Goal: Task Accomplishment & Management: Use online tool/utility

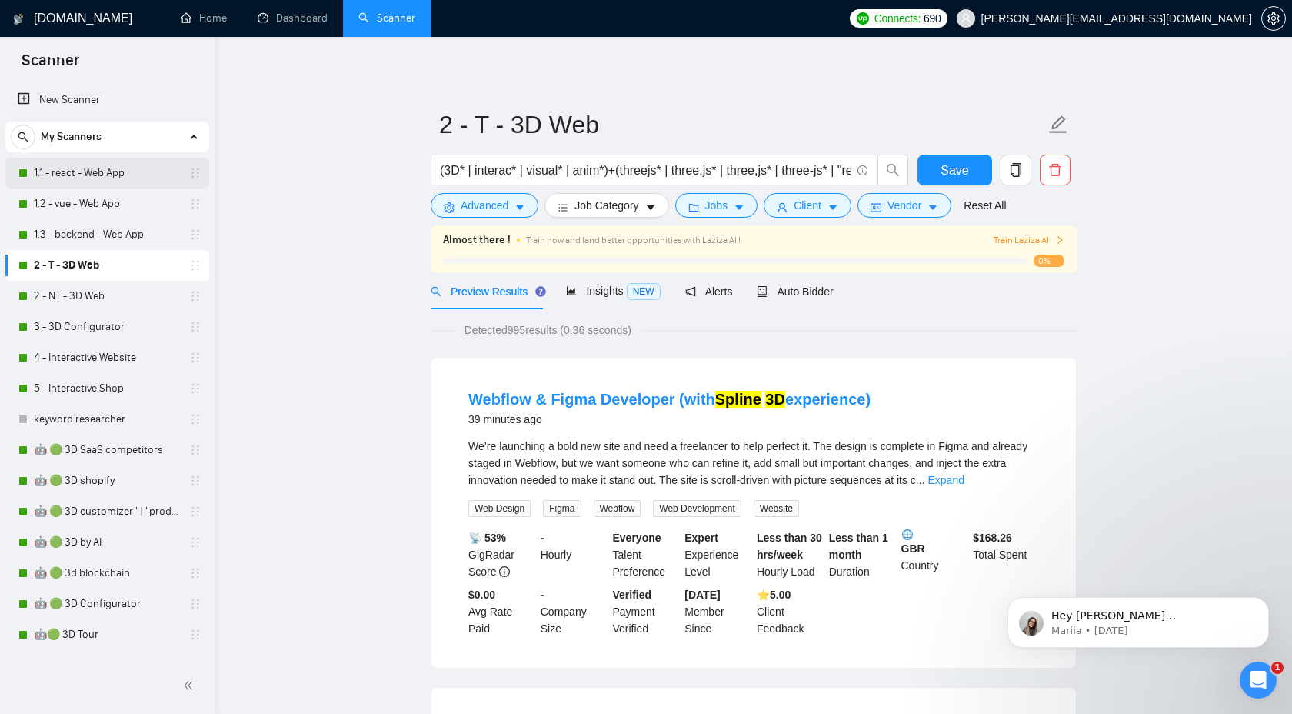
click at [105, 179] on link "1.1 - react - Web App" at bounding box center [107, 173] width 146 height 31
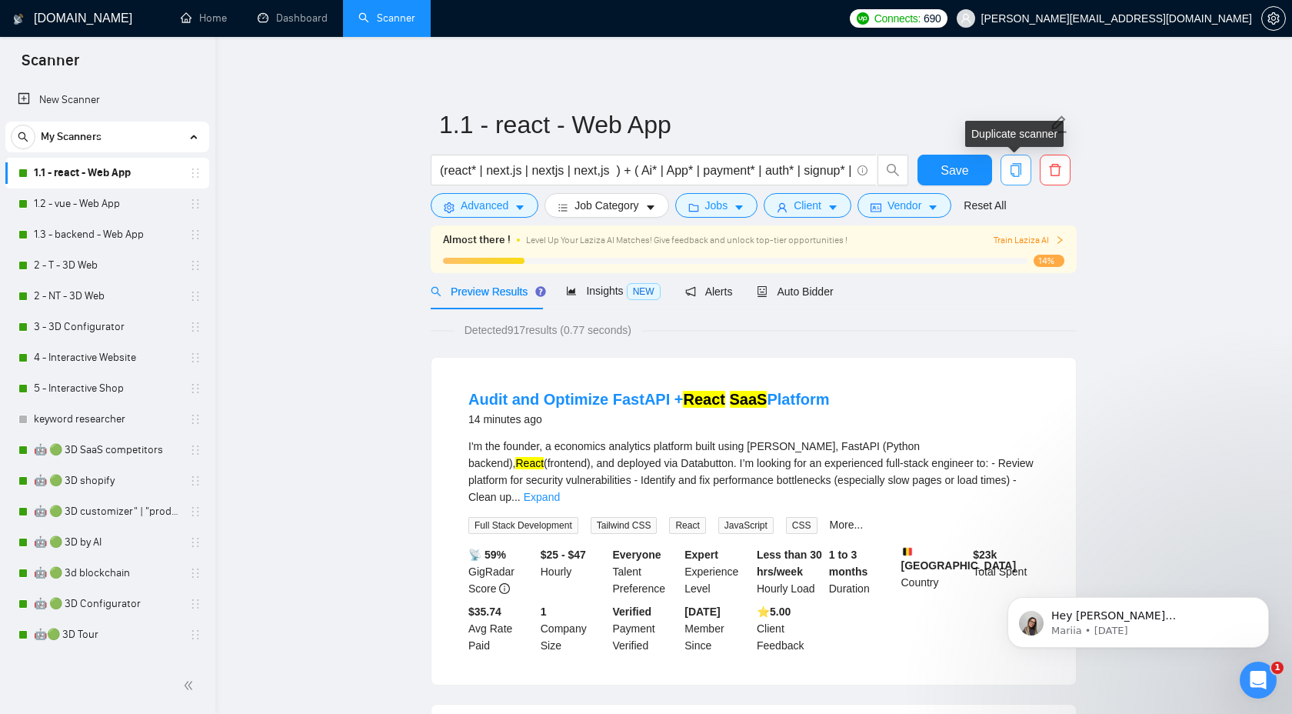
click at [1006, 169] on span "copy" at bounding box center [1015, 170] width 29 height 14
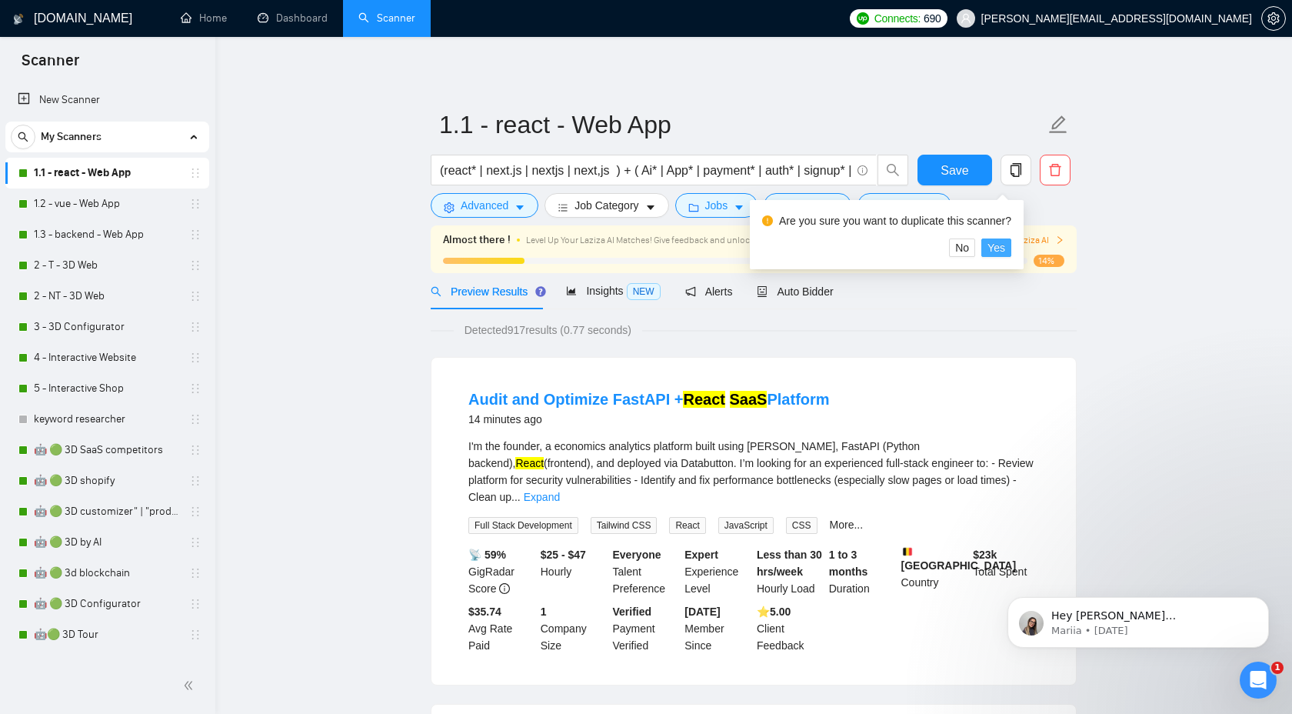
click at [1005, 251] on span "Yes" at bounding box center [996, 247] width 18 height 17
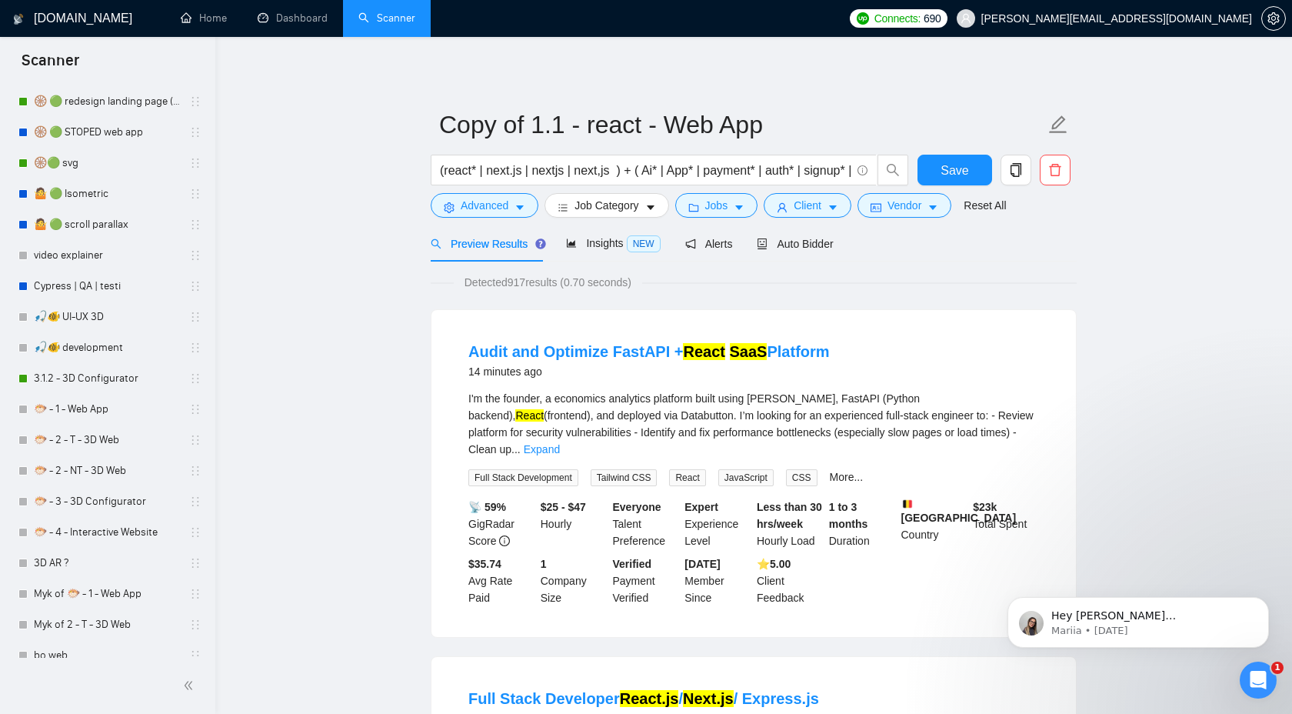
scroll to position [730, 0]
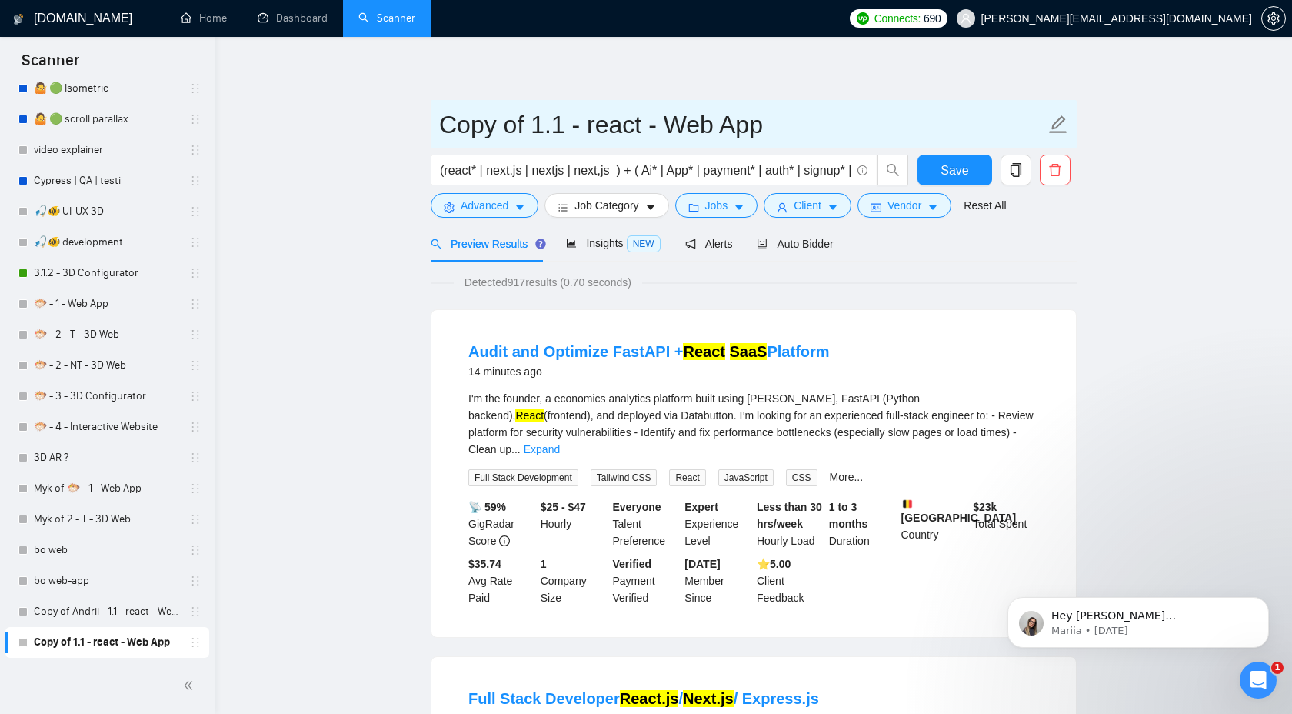
click at [650, 114] on input "Copy of 1.1 - react - Web App" at bounding box center [742, 124] width 606 height 38
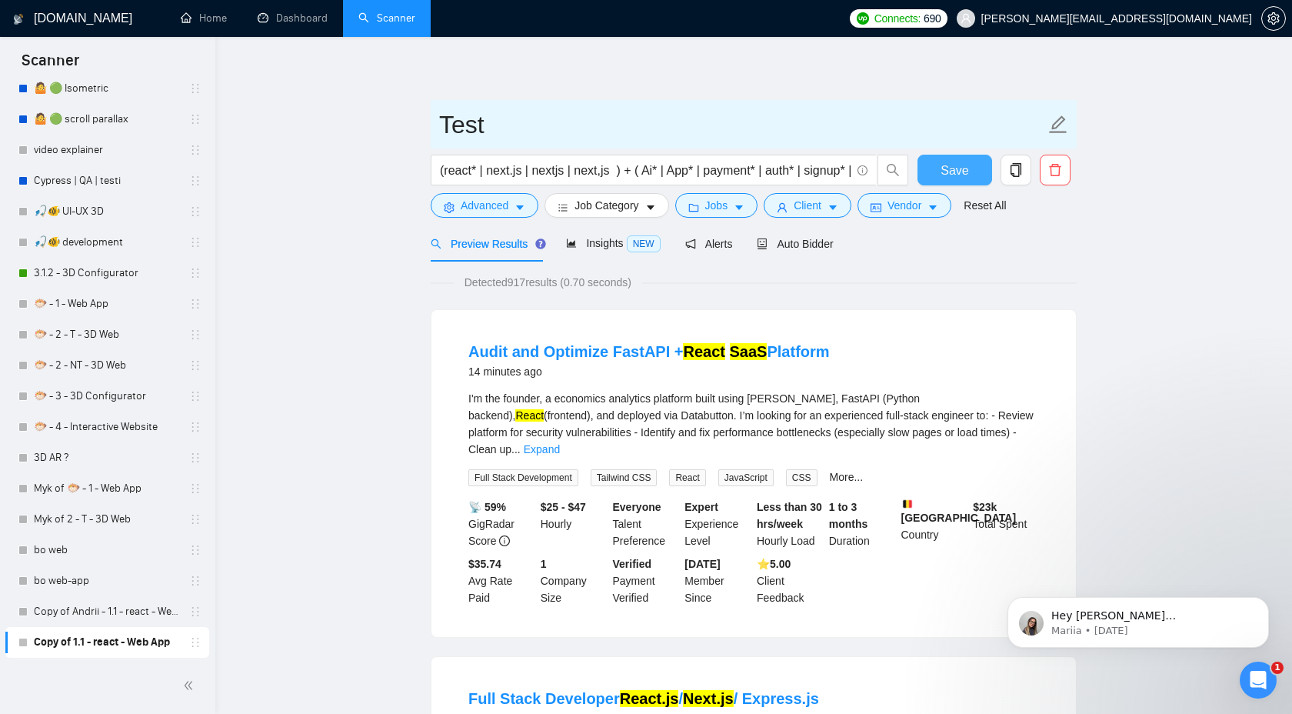
type input "Test"
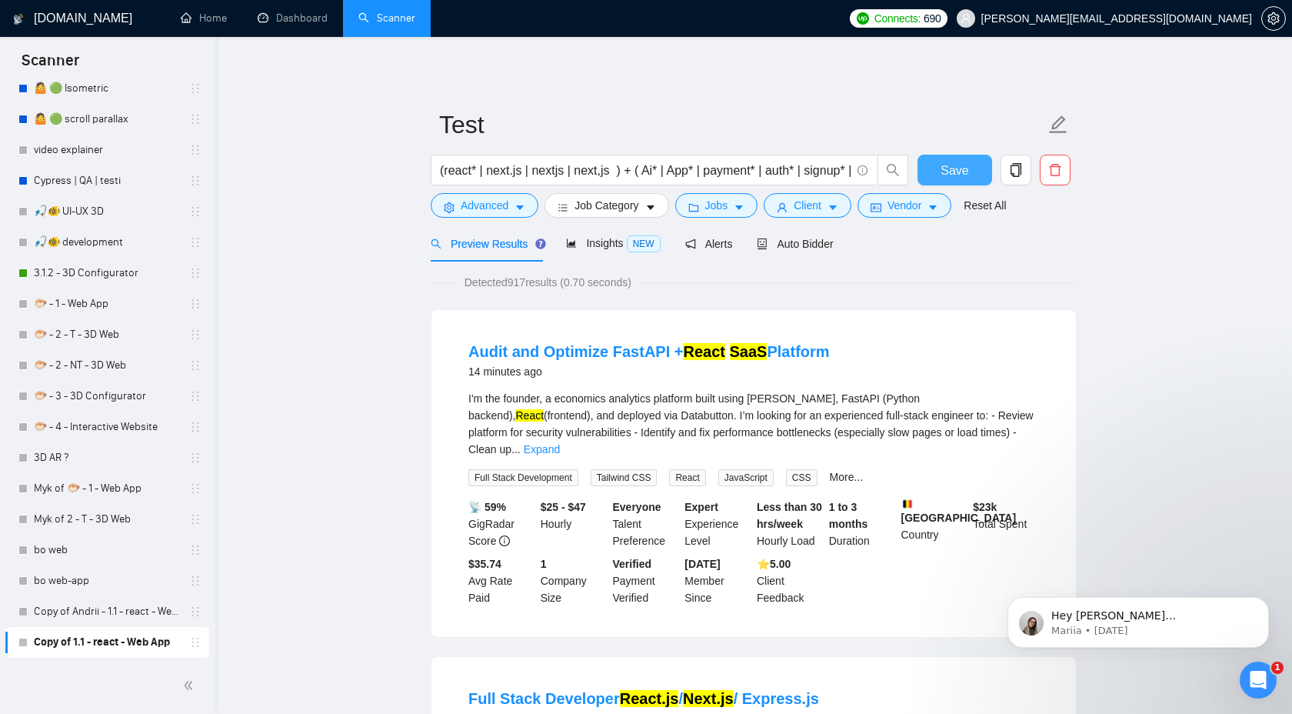
click at [966, 168] on span "Save" at bounding box center [954, 170] width 28 height 19
click at [564, 162] on input "(react* | next.js | nextjs | next,js ) + ( Ai* | App* | payment* | auth* | sign…" at bounding box center [645, 170] width 411 height 19
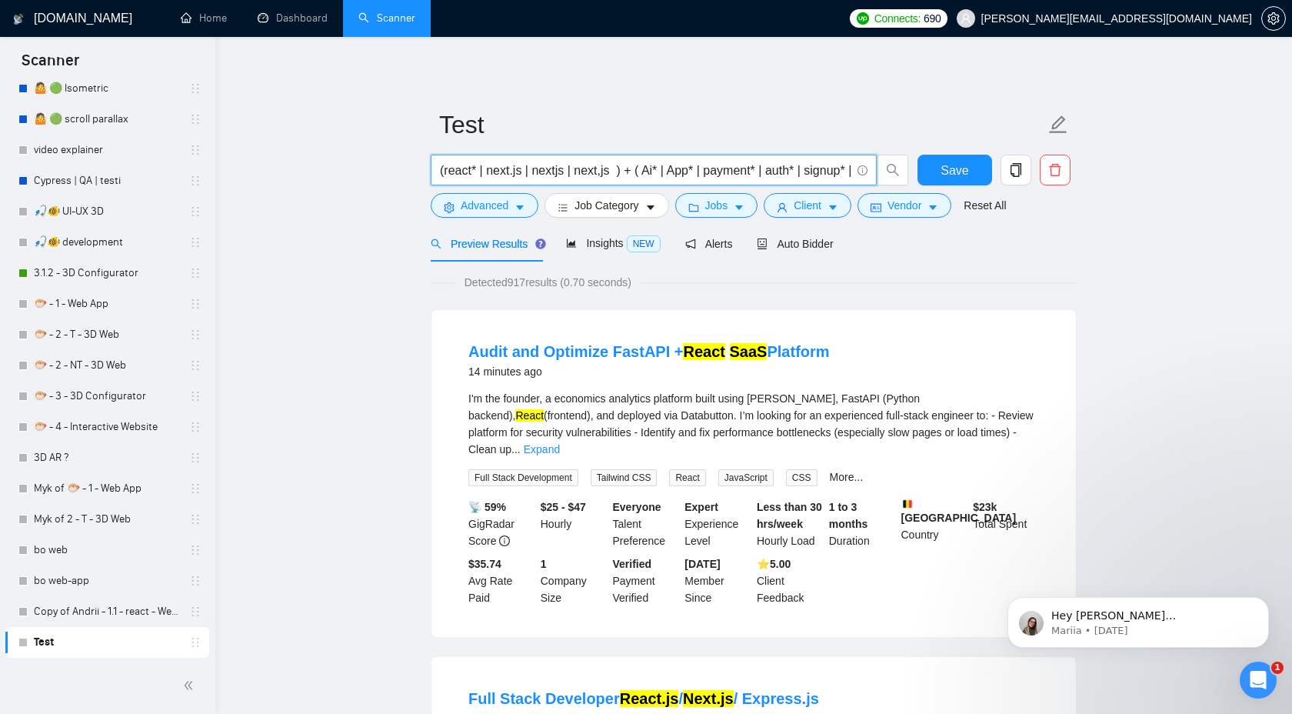
click at [564, 162] on input "(react* | next.js | nextjs | next,js ) + ( Ai* | App* | payment* | auth* | sign…" at bounding box center [645, 170] width 411 height 19
paste input "healthtech | medtech | "digital health" | ehealth | telemedicine | "remote moni…"
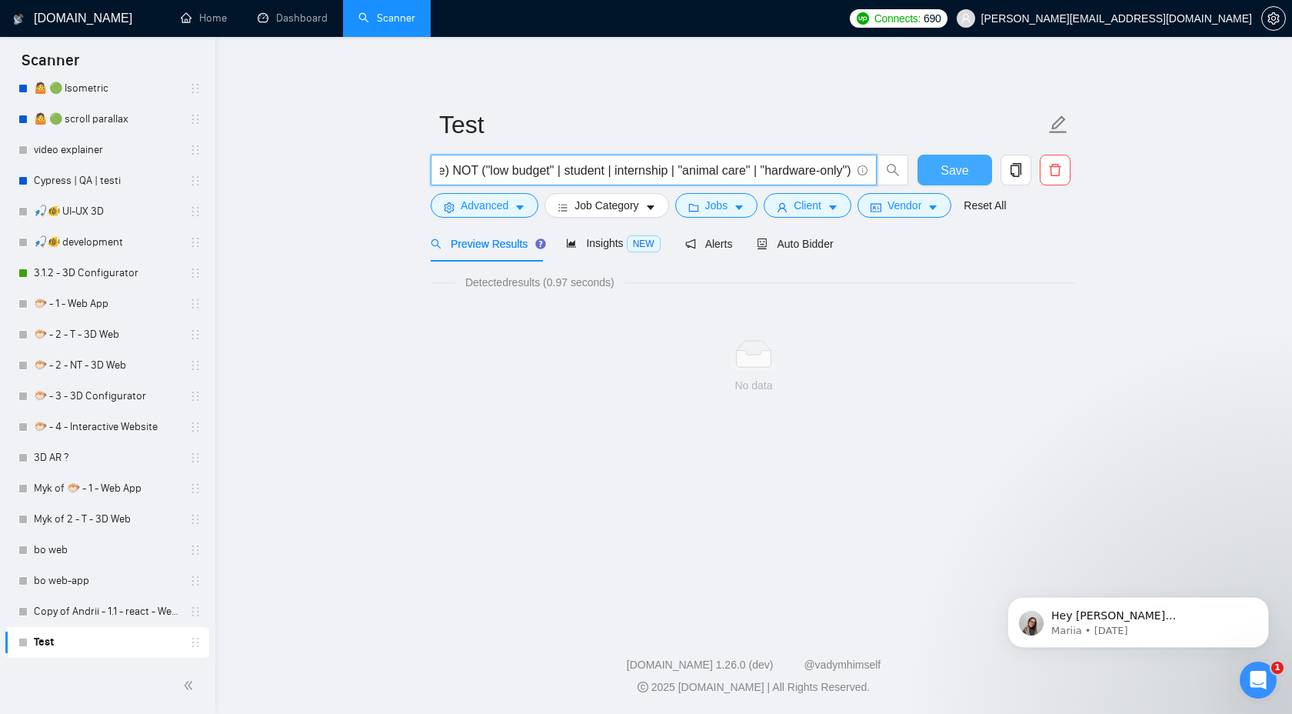
scroll to position [0, 1669]
drag, startPoint x: 476, startPoint y: 169, endPoint x: 950, endPoint y: 172, distance: 474.4
click at [953, 172] on div "(healthtech | medtech | "digital health" | ehealth | telemedicine | "remote mon…" at bounding box center [751, 174] width 646 height 38
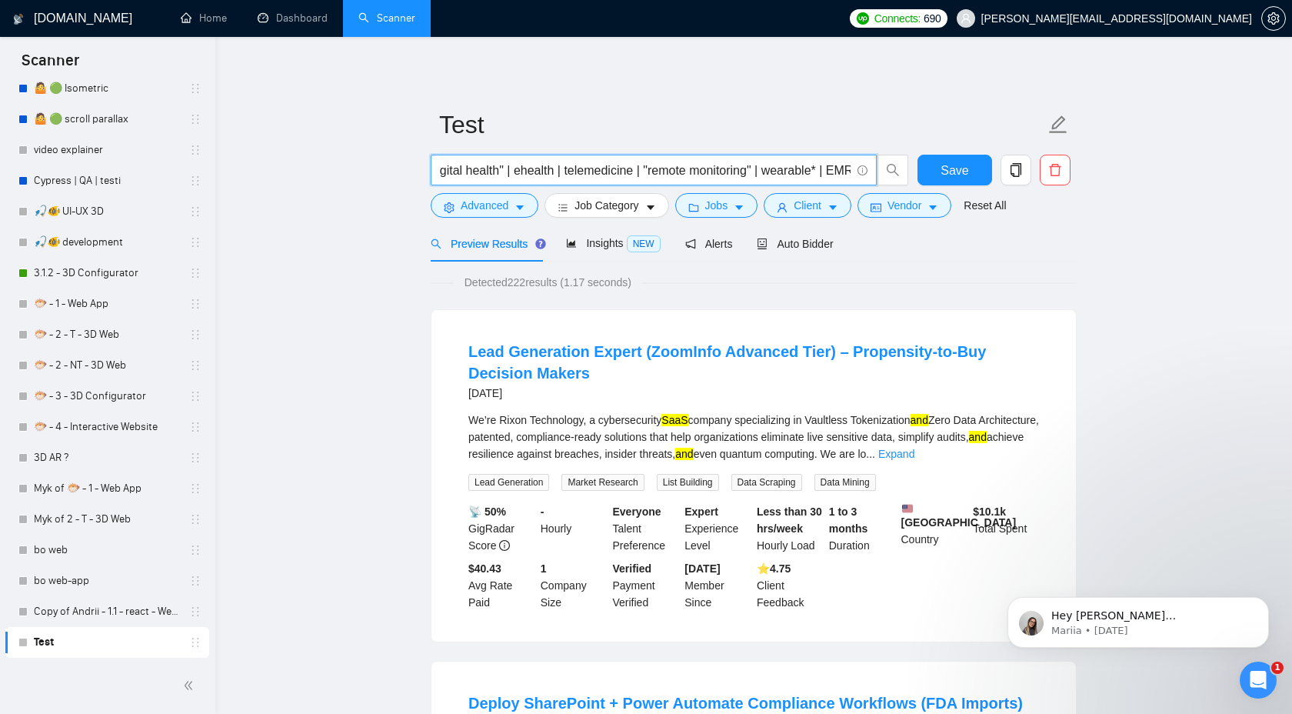
scroll to position [0, 0]
click at [502, 172] on input "(healthtech | medtech | "digital health" | ehealth | telemedicine | "remote mon…" at bounding box center [645, 170] width 411 height 19
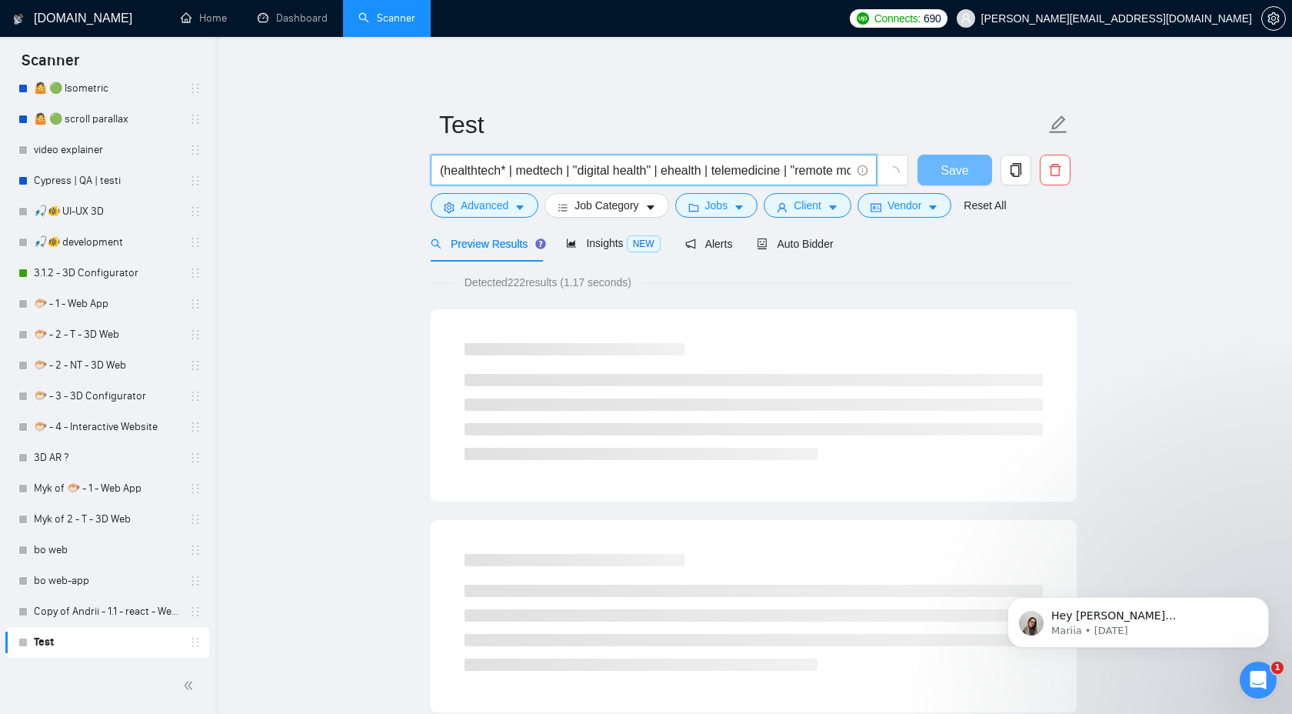
click at [565, 171] on input "(healthtech* | medtech | "digital health" | ehealth | telemedicine | "remote mo…" at bounding box center [645, 170] width 411 height 19
click at [716, 168] on input "(healthtech* | medtech* | "digital health" | ehealth | telemedicine | "remote m…" at bounding box center [645, 170] width 411 height 19
click at [802, 172] on input "(healthtech* | medtech* | "digital health" | ehealth* | telemedicine | "remote …" at bounding box center [645, 170] width 411 height 19
click at [484, 173] on input "(healthtech* | medtech* | "digital health" | ehealth* | telemedicine* | "remote…" at bounding box center [645, 170] width 411 height 19
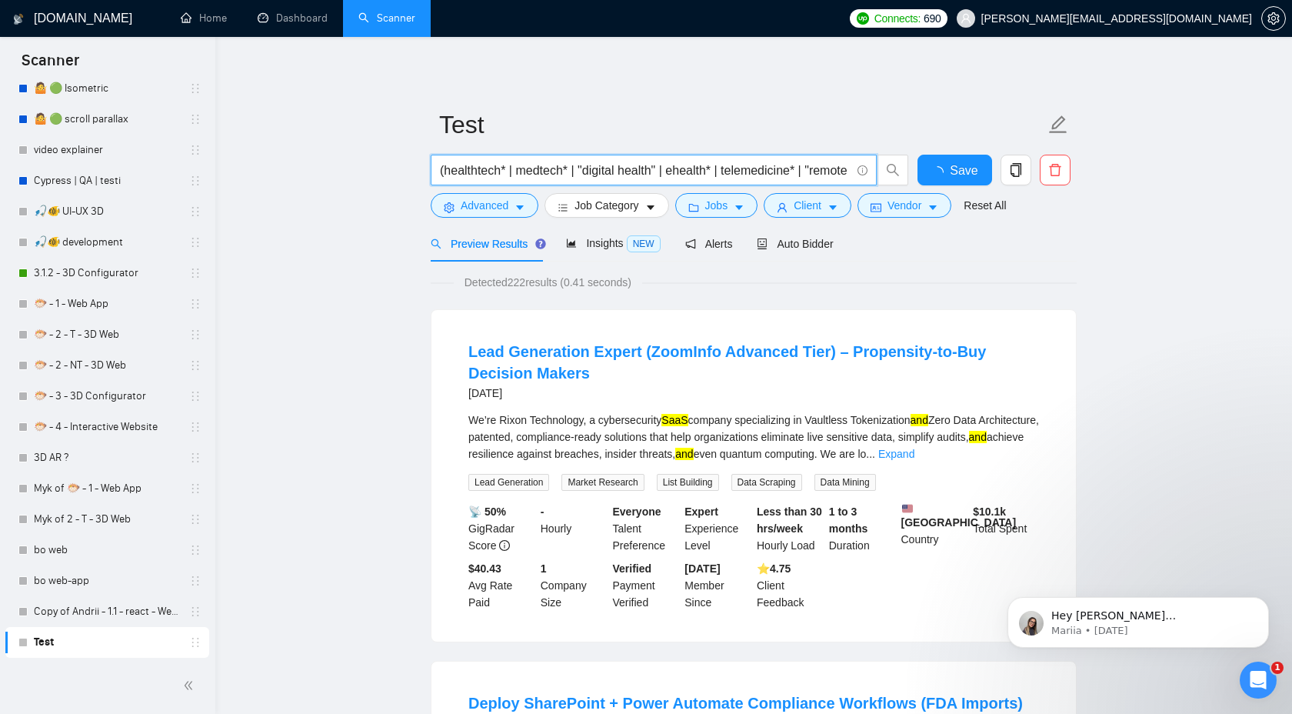
click at [484, 173] on input "(healthtech* | medtech* | "digital health" | ehealth* | telemedicine* | "remote…" at bounding box center [645, 170] width 411 height 19
click at [508, 172] on input "(healthtech* | medtech* | "digital health" | ehealth* | telemedicine* | "remote…" at bounding box center [645, 170] width 411 height 19
paste input "healthtech"
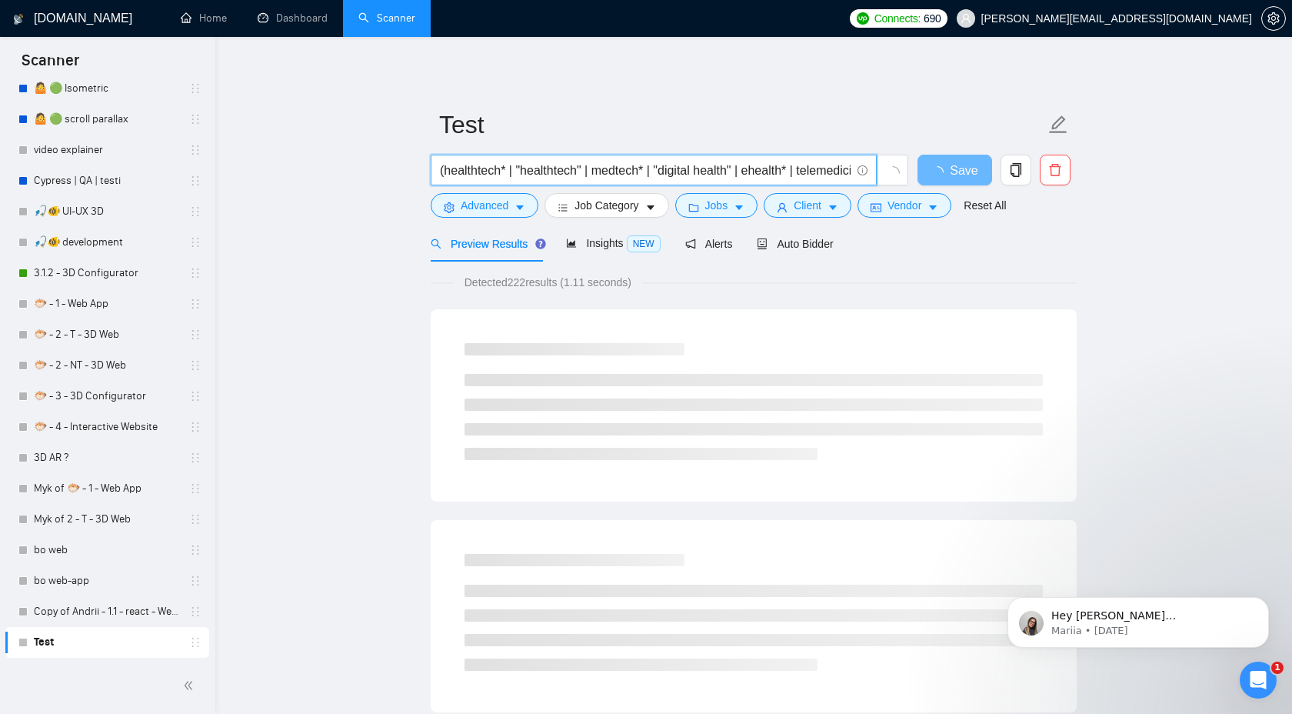
click at [551, 171] on input "(healthtech* | "healthtech" | medtech* | "digital health" | ehealth* | telemedi…" at bounding box center [645, 170] width 411 height 19
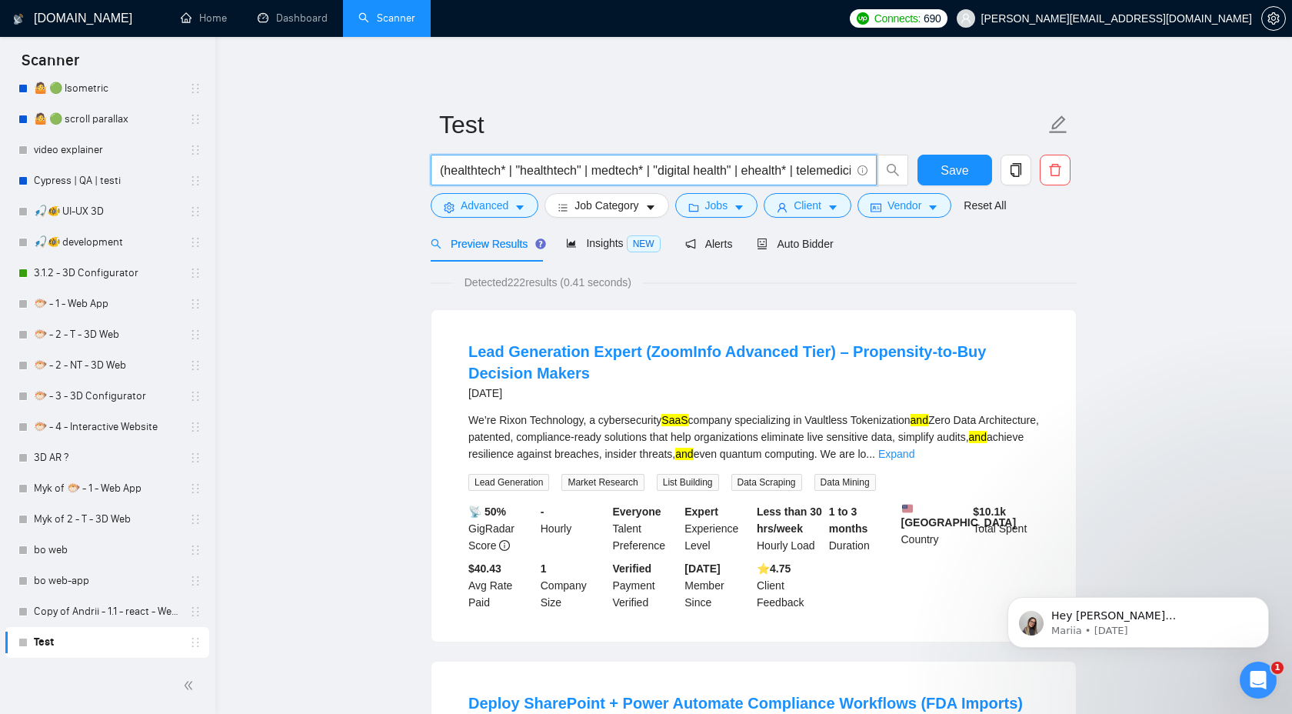
click at [544, 171] on input "(healthtech* | "healthtech" | medtech* | "digital health" | ehealth* | telemedi…" at bounding box center [645, 170] width 411 height 19
click at [555, 176] on input "(healthtech* | "healthtech" | medtech* | "digital health" | ehealth* | telemedi…" at bounding box center [645, 170] width 411 height 19
drag, startPoint x: 517, startPoint y: 170, endPoint x: 592, endPoint y: 174, distance: 75.5
click at [592, 174] on input "(healthtech* | "health tech" | medtech* | "digital health" | ehealth* | telemed…" at bounding box center [645, 170] width 411 height 19
click at [599, 174] on input "(healthtech* | "health tech" | medtech* | "digital health" | ehealth* | telemed…" at bounding box center [645, 170] width 411 height 19
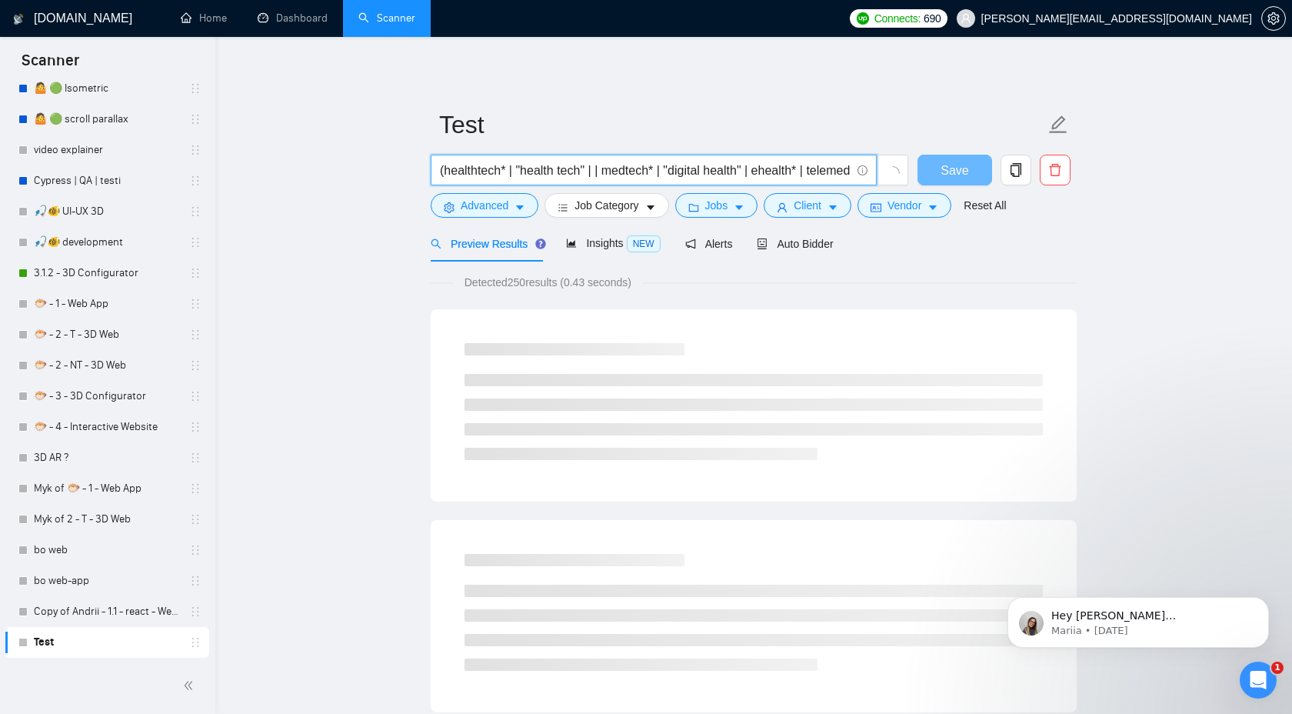
paste input ""health tech""
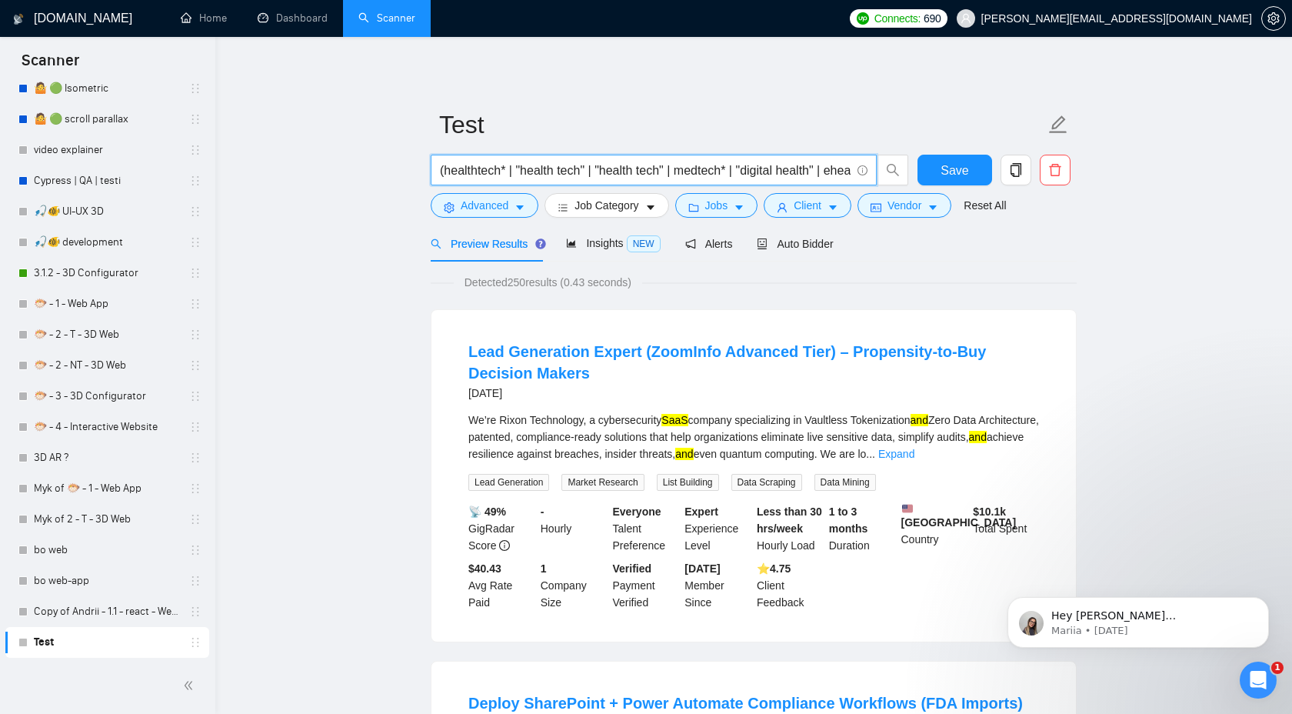
click at [644, 171] on input "(healthtech* | "health tech" | "health tech" | medtech* | "digital health" | eh…" at bounding box center [645, 170] width 411 height 19
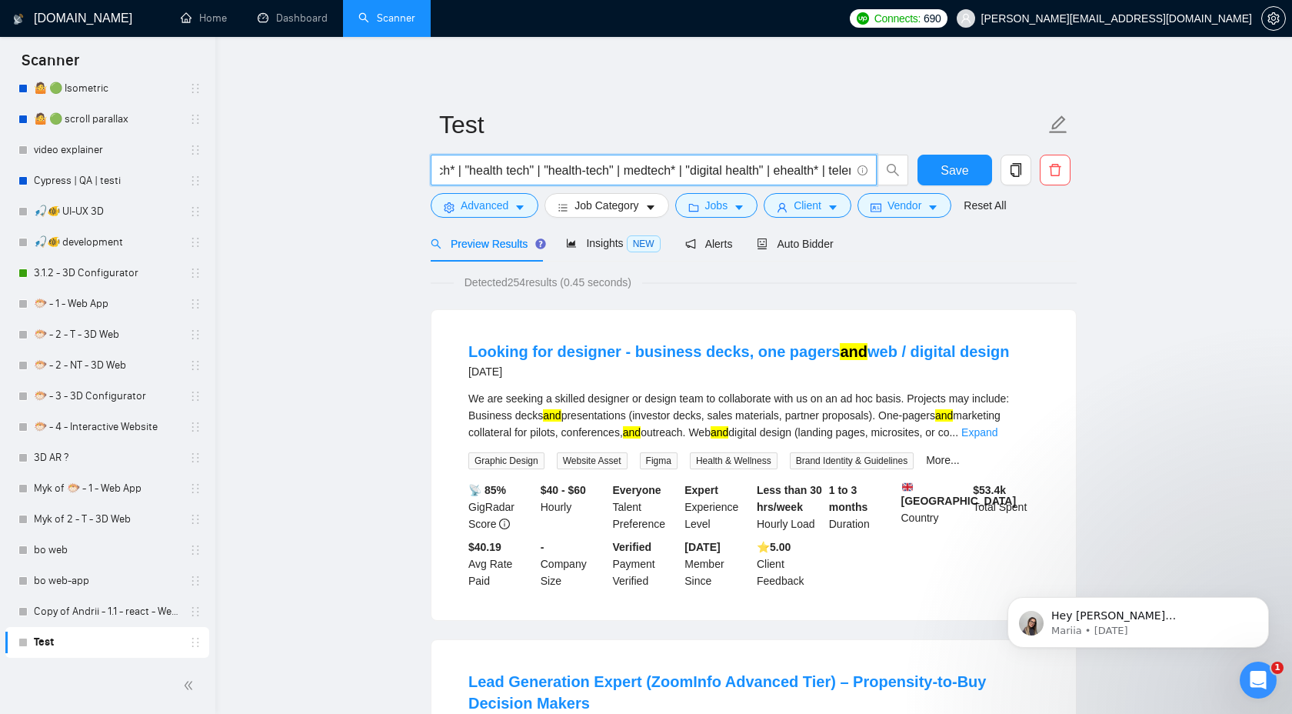
scroll to position [0, 59]
click at [660, 171] on input "(healthtech* | "health tech" | "health-tech" | medtech* | "digital health" | eh…" at bounding box center [645, 170] width 411 height 19
click at [683, 172] on input "(healthtech* | "health tech" | "health-tech" | medtech* | "digital health" | eh…" at bounding box center [645, 170] width 411 height 19
paste input "medtech"
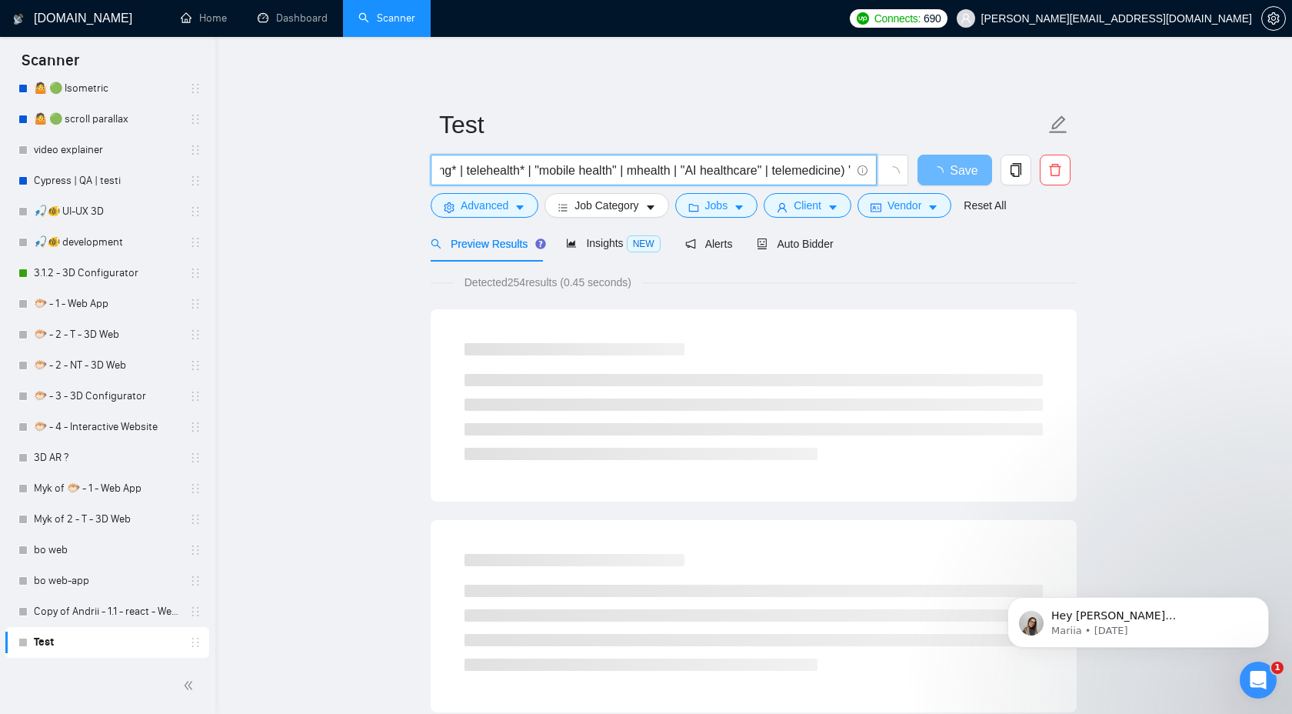
scroll to position [0, 1509]
click at [733, 168] on input "(healthtech* | "health tech" | "health-tech" | medtech* | medtech | "digital he…" at bounding box center [645, 170] width 411 height 19
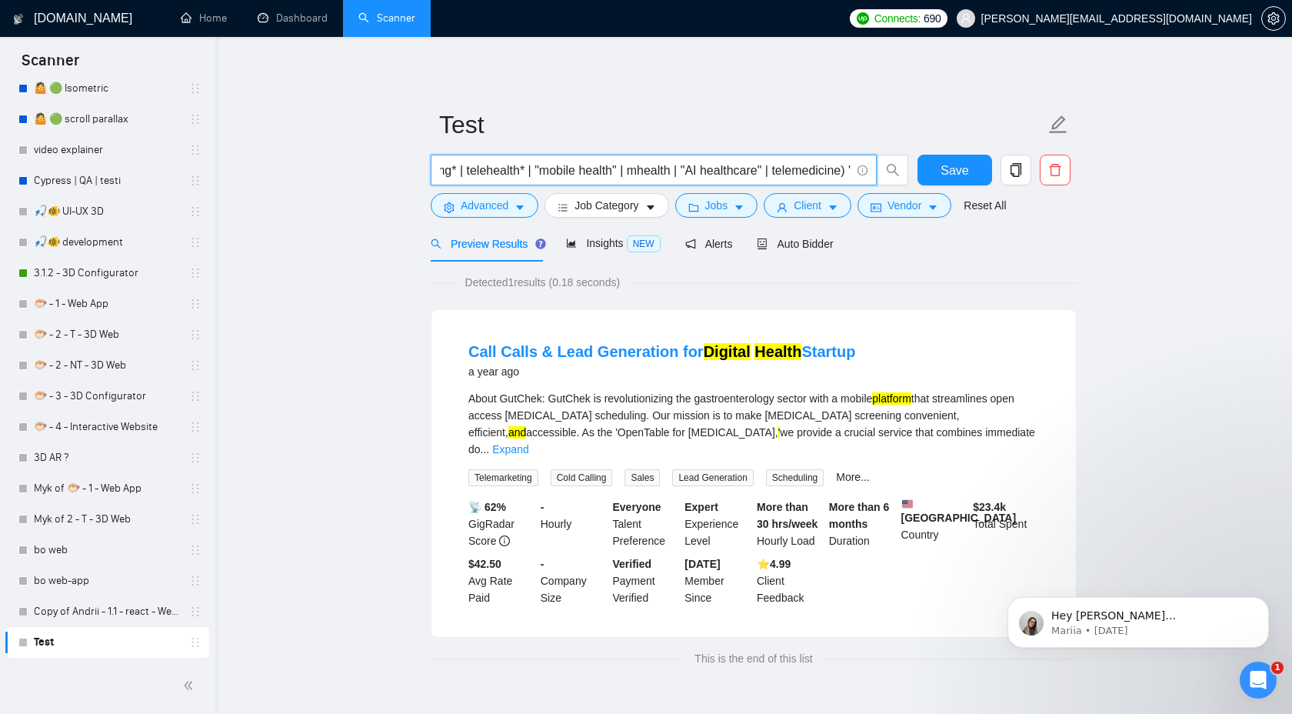
click at [805, 171] on input "(healthtech* | "health tech" | "health-tech" | medtech* | medtech | "digital he…" at bounding box center [645, 170] width 411 height 19
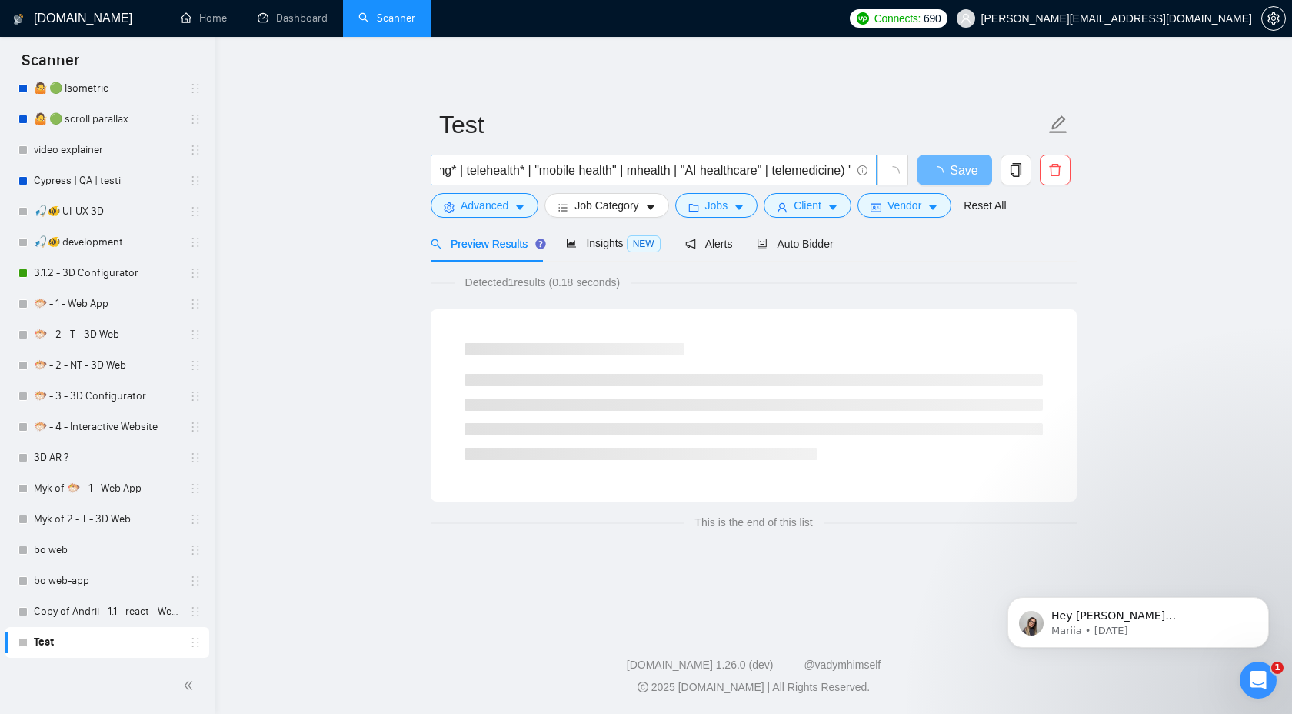
scroll to position [0, 0]
click at [851, 170] on span "(healthtech* | "health tech" | "health-tech" | medtech* | medtech | "digital he…" at bounding box center [654, 170] width 446 height 31
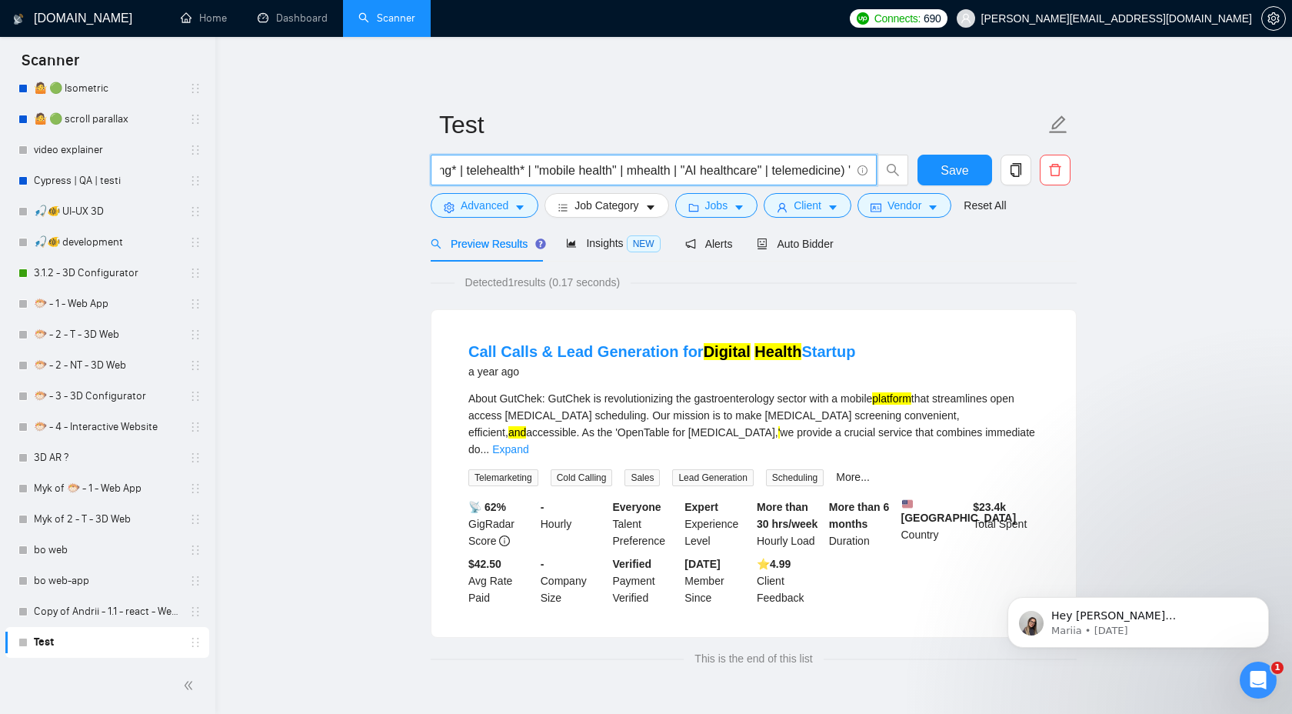
click at [844, 171] on input "(healthtech* | "health tech" | "health-tech" | medtech* | medtech | "digital he…" at bounding box center [645, 170] width 411 height 19
click at [845, 171] on input "(healthtech* | "health tech" | "health-tech" | medtech* | medtech | "digital he…" at bounding box center [645, 170] width 411 height 19
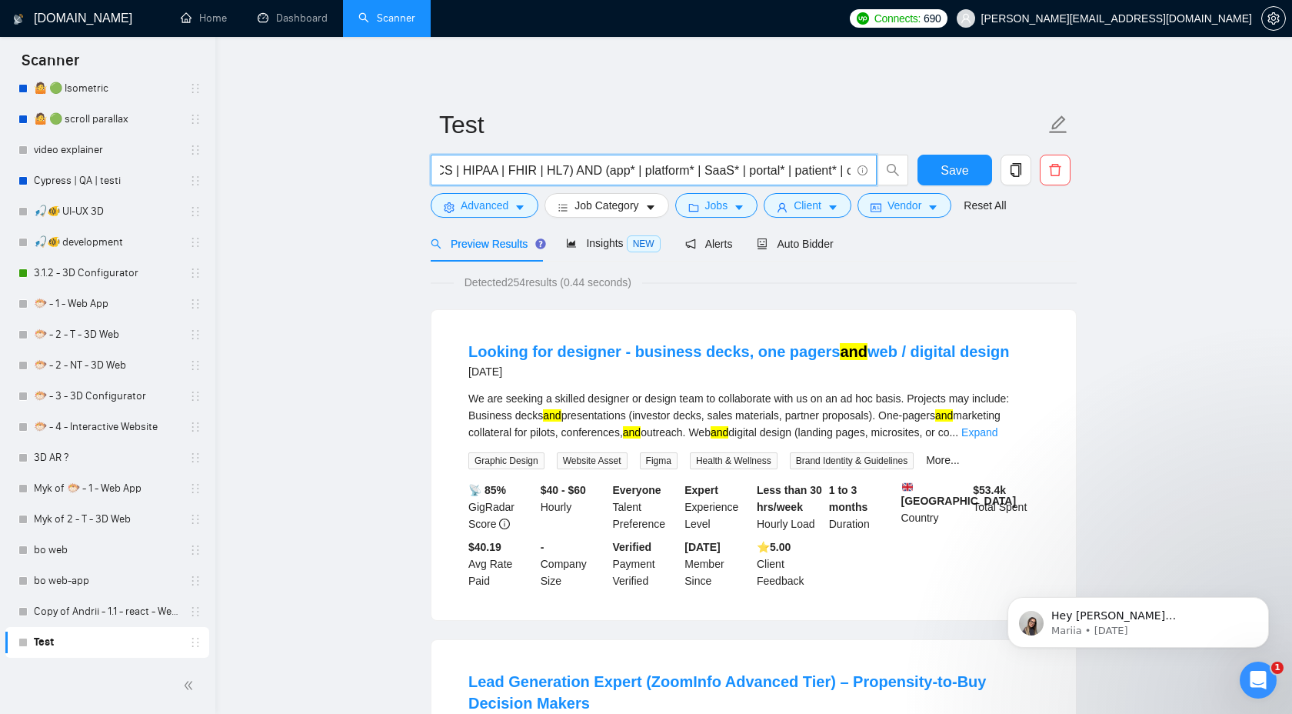
scroll to position [0, 896]
click at [599, 171] on input "(healthtech* | "health tech" | "health-tech" | medtech* | medtech | "digital he…" at bounding box center [645, 170] width 411 height 19
click at [719, 171] on input "(healthtech* | "health tech" | "health-tech" | medtech* | medtech | "digital he…" at bounding box center [645, 170] width 411 height 19
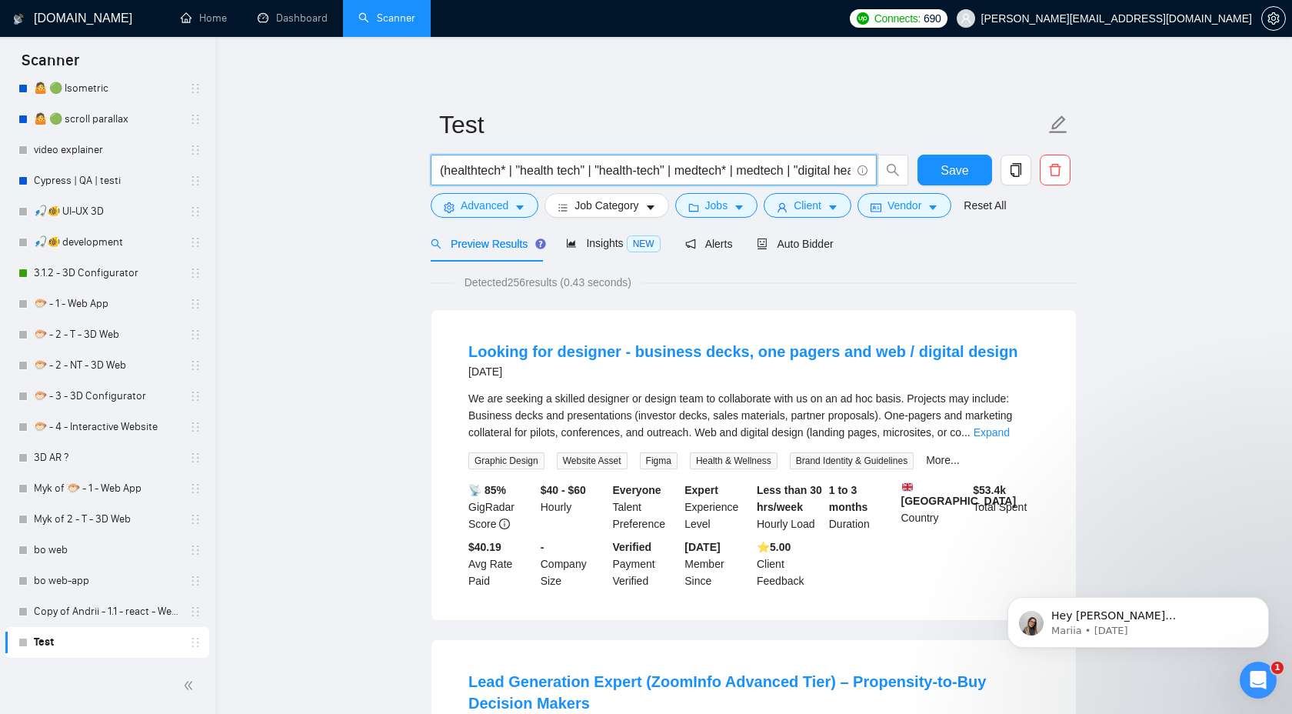
click at [719, 171] on input "(healthtech* | "health tech" | "health-tech" | medtech* | medtech | "digital he…" at bounding box center [645, 170] width 411 height 19
click at [651, 171] on input "(healthtech* | "health tech" | "health-tech" | medtech* | medtech | "digital he…" at bounding box center [645, 170] width 411 height 19
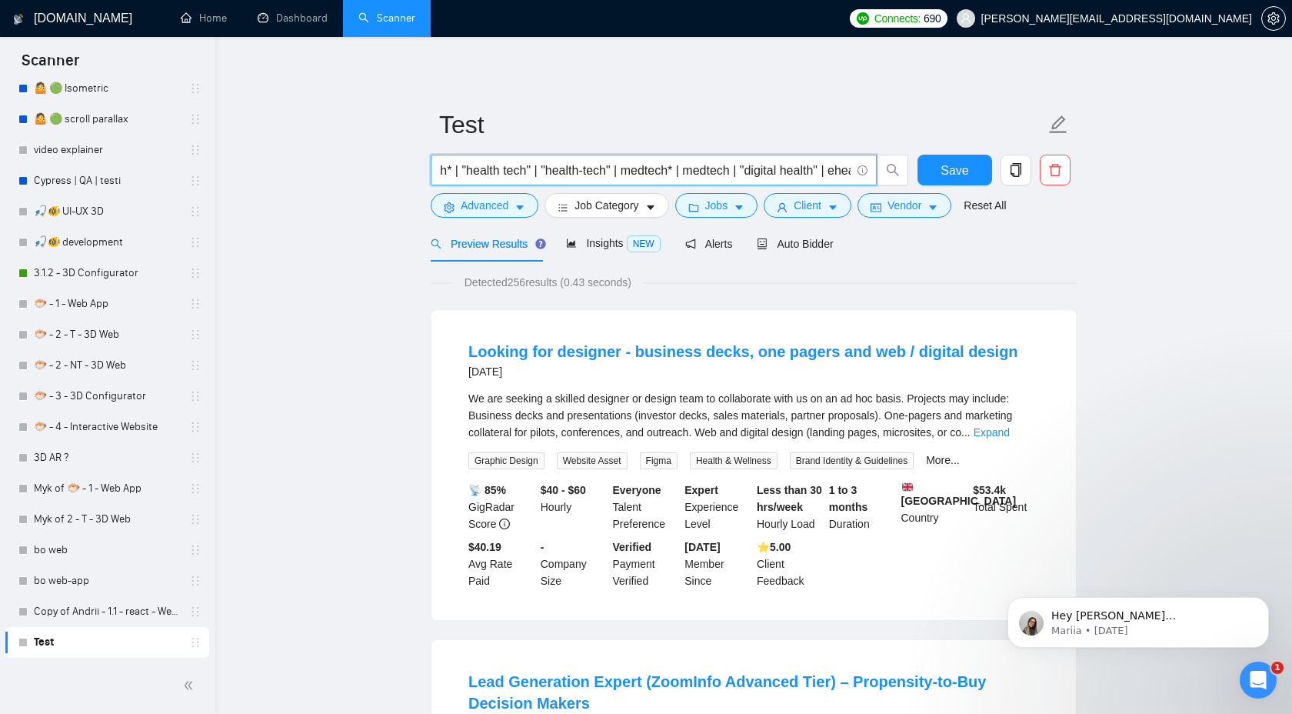
click at [699, 171] on input "(healthtech* | "health tech" | "health-tech" | medtech* | medtech | "digital he…" at bounding box center [645, 170] width 411 height 19
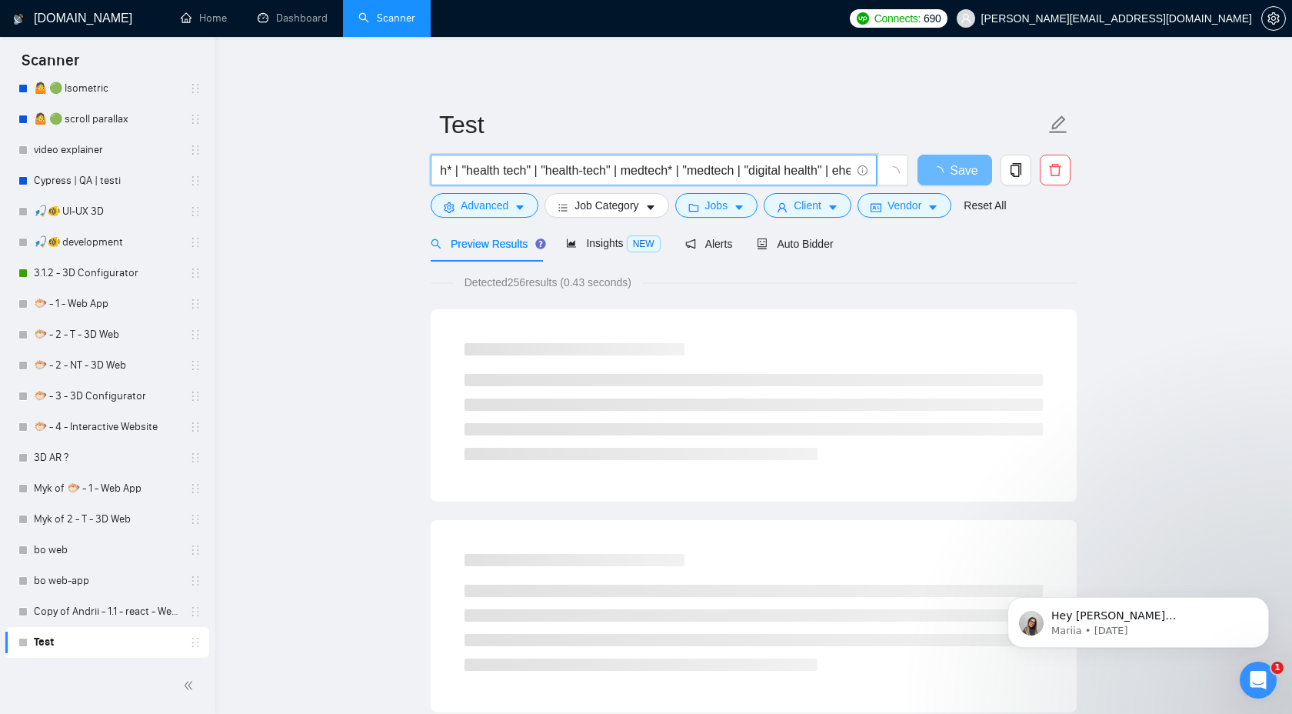
click at [748, 170] on input "(healthtech* | "health tech" | "health-tech" | medtech* | "medtech | "digital h…" at bounding box center [645, 170] width 411 height 19
click at [726, 173] on input "(healthtech* | "health tech" | "health-tech" | medtech* | "medtech" | "digital …" at bounding box center [645, 170] width 411 height 19
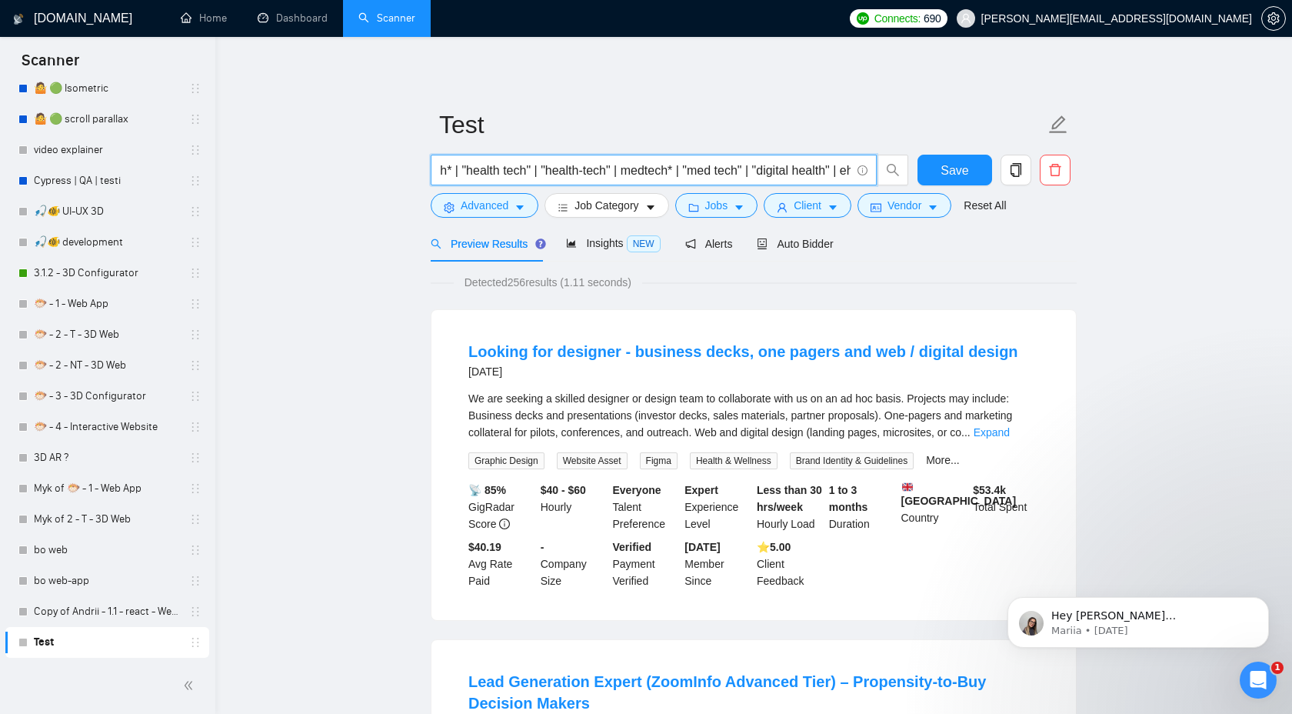
click at [720, 172] on input "(healthtech* | "health tech" | "health-tech" | medtech* | "med tech" | "digital…" at bounding box center [645, 170] width 411 height 19
drag, startPoint x: 697, startPoint y: 172, endPoint x: 757, endPoint y: 173, distance: 60.8
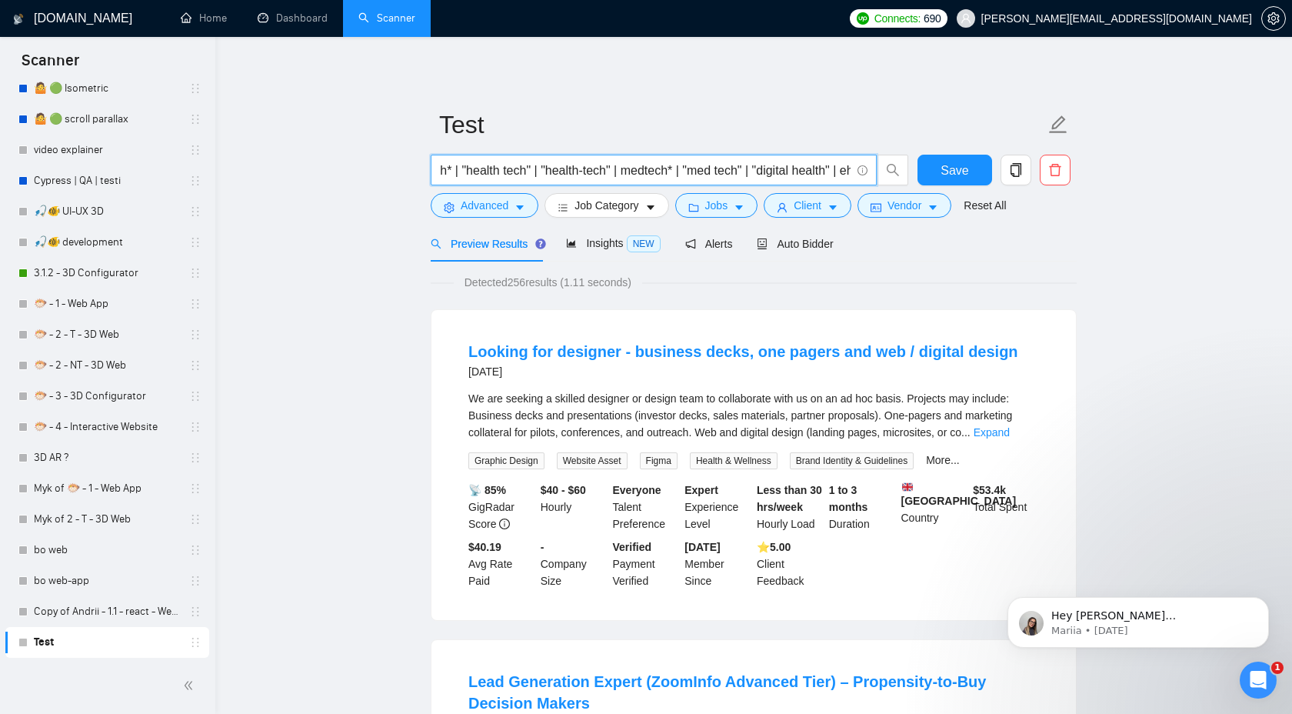
click at [758, 173] on input "(healthtech* | "health tech" | "health-tech" | medtech* | "med tech" | "digital…" at bounding box center [645, 170] width 411 height 19
click at [761, 171] on input "(healthtech* | "health tech" | "health-tech" | medtech* | "med tech" | "digital…" at bounding box center [645, 170] width 411 height 19
paste input ""med tech""
click at [803, 171] on input "(healthtech* | "health tech" | "health-tech" | medtech* | "med tech" | "med tec…" at bounding box center [645, 170] width 411 height 19
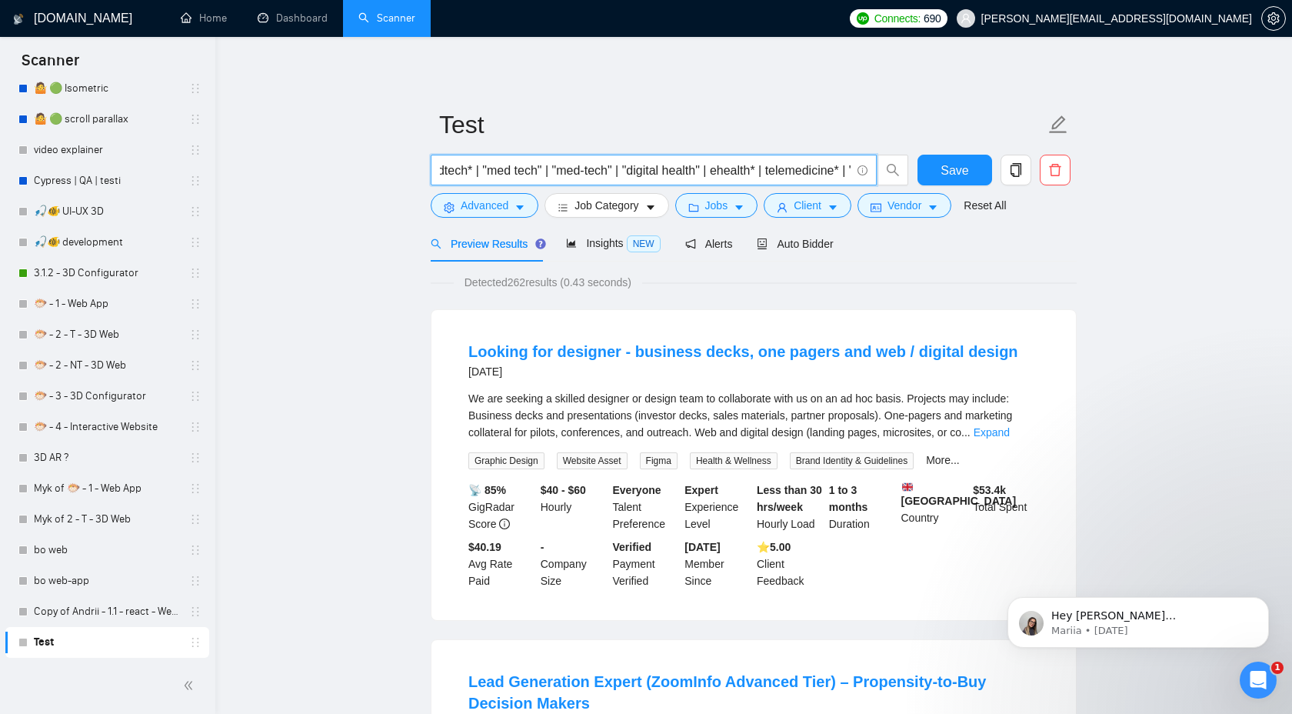
drag, startPoint x: 650, startPoint y: 174, endPoint x: 718, endPoint y: 173, distance: 68.4
click at [718, 173] on input "(healthtech* | "health tech" | "health-tech" | medtech* | "med tech" | "med-tec…" at bounding box center [645, 170] width 411 height 19
click at [742, 168] on input "(healthtech* | "health tech" | "health-tech" | medtech* | "med tech" | "med-tec…" at bounding box center [645, 170] width 411 height 19
drag, startPoint x: 679, startPoint y: 171, endPoint x: 717, endPoint y: 171, distance: 38.4
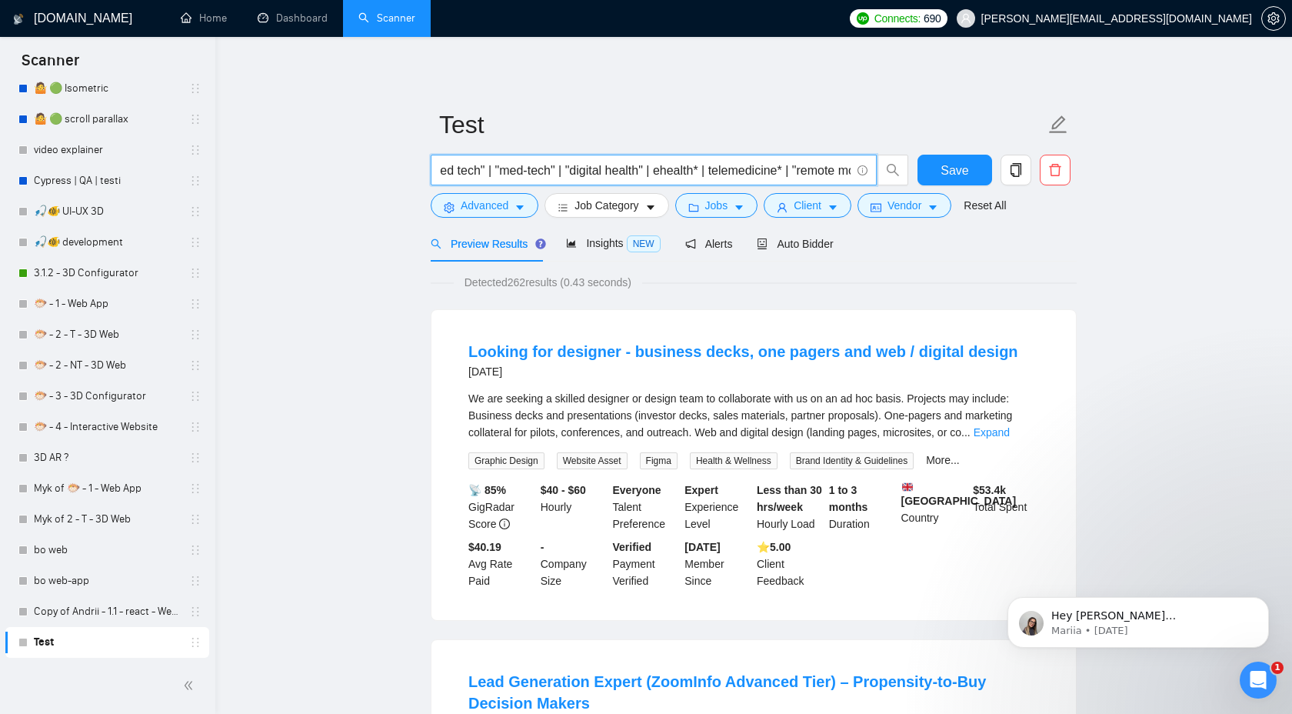
click at [717, 171] on input "(healthtech* | "health tech" | "health-tech" | medtech* | "med tech" | "med-tec…" at bounding box center [645, 170] width 411 height 19
click at [726, 172] on input "(healthtech* | "health tech" | "health-tech" | medtech* | "med tech" | "med-tec…" at bounding box center [645, 170] width 411 height 19
paste input "ehealth"
click at [749, 176] on input "(healthtech* | "health tech" | "health-tech" | medtech* | "med tech" | "med-tec…" at bounding box center [645, 170] width 411 height 19
drag, startPoint x: 735, startPoint y: 171, endPoint x: 790, endPoint y: 172, distance: 54.6
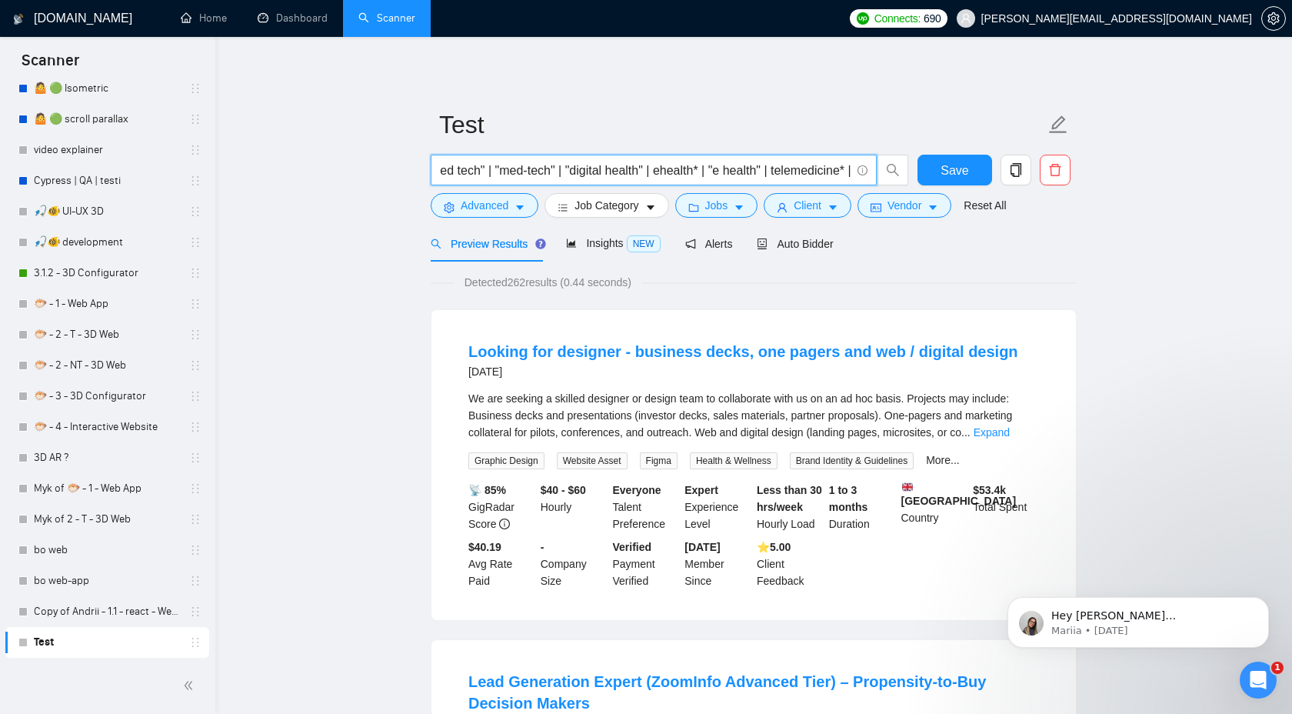
click at [790, 173] on input "(healthtech* | "health tech" | "health-tech" | medtech* | "med tech" | "med-tec…" at bounding box center [645, 170] width 411 height 19
click at [794, 173] on input "(healthtech* | "health tech" | "health-tech" | medtech* | "med tech" | "med-tec…" at bounding box center [645, 170] width 411 height 19
paste input ""e health""
click at [810, 172] on input "(healthtech* | "health tech" | "health-tech" | medtech* | "med tech" | "med-tec…" at bounding box center [645, 170] width 411 height 19
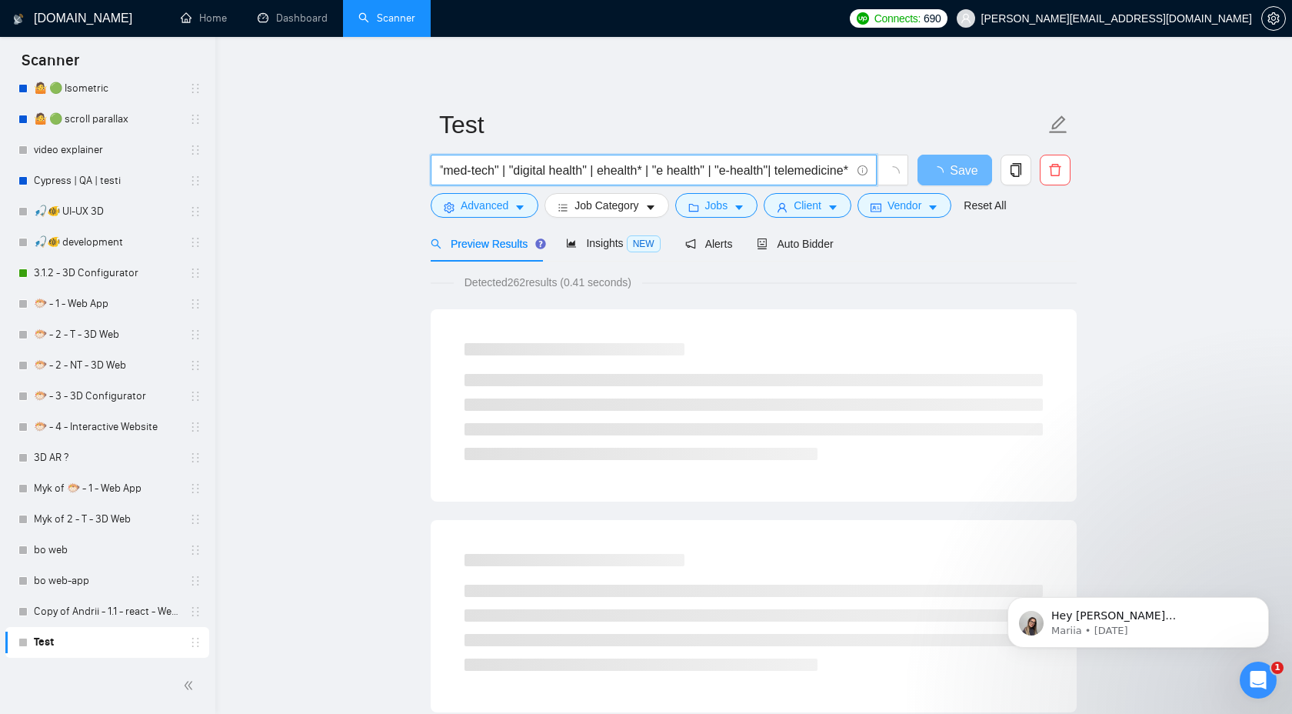
scroll to position [0, 380]
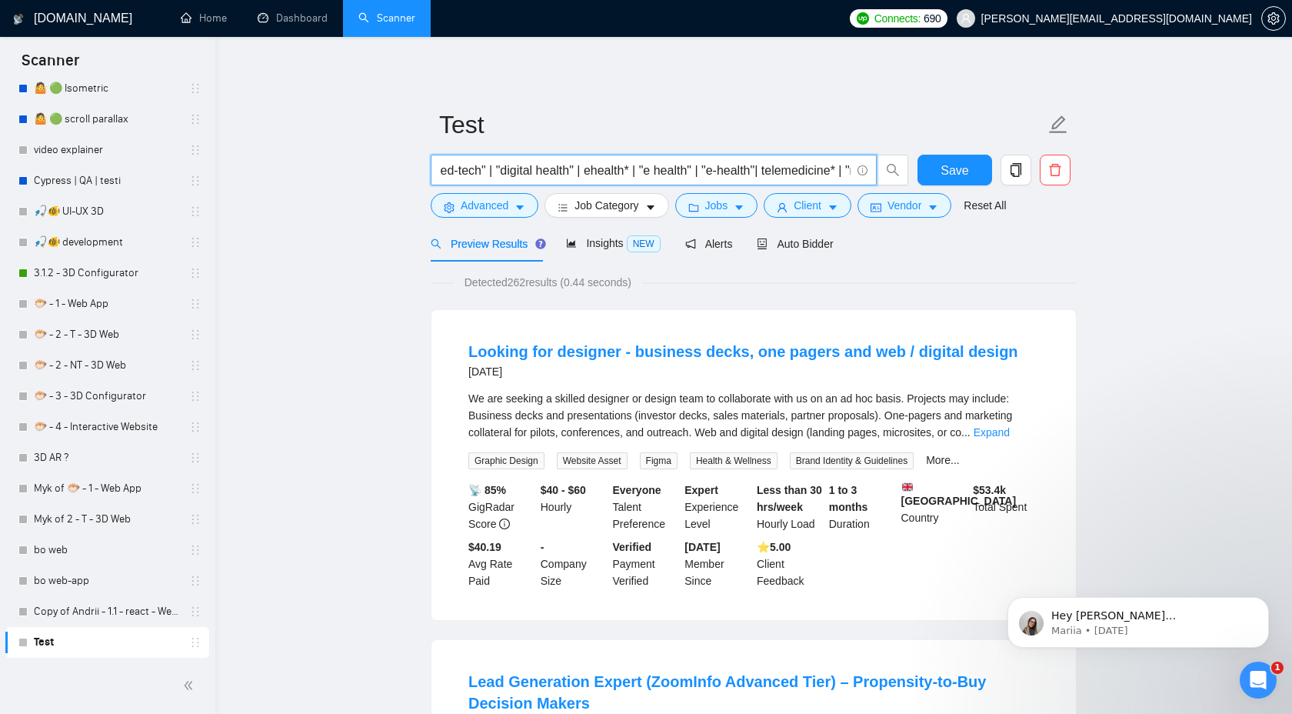
click at [788, 171] on input "(healthtech* | "health tech" | "health-tech" | medtech* | "med tech" | "med-tec…" at bounding box center [645, 170] width 411 height 19
click at [736, 171] on input "(healthtech* | "health tech" | "health-tech" | medtech* | "med tech" | "med-tec…" at bounding box center [645, 170] width 411 height 19
click at [754, 168] on input "(healthtech* | "health tech" | "health-tech" | medtech* | "med tech" | "med-tec…" at bounding box center [645, 170] width 411 height 19
drag, startPoint x: 502, startPoint y: 171, endPoint x: 681, endPoint y: 173, distance: 178.4
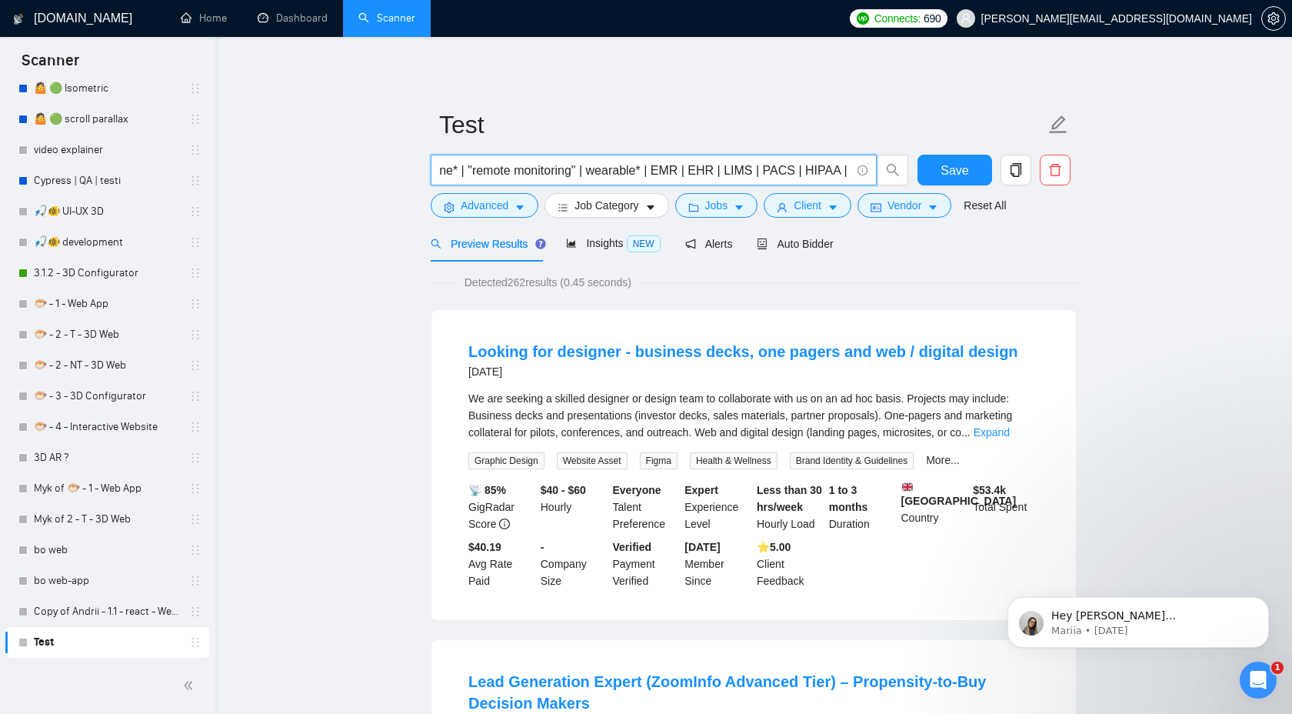
click at [681, 173] on input "(healthtech* | "health tech" | "health-tech" | medtech* | "med tech" | "med-tec…" at bounding box center [645, 170] width 411 height 19
drag, startPoint x: 635, startPoint y: 172, endPoint x: 844, endPoint y: 173, distance: 208.4
click at [844, 173] on input "(healthtech* | "health tech" | "health-tech" | medtech* | "med tech" | "med-tec…" at bounding box center [645, 170] width 411 height 19
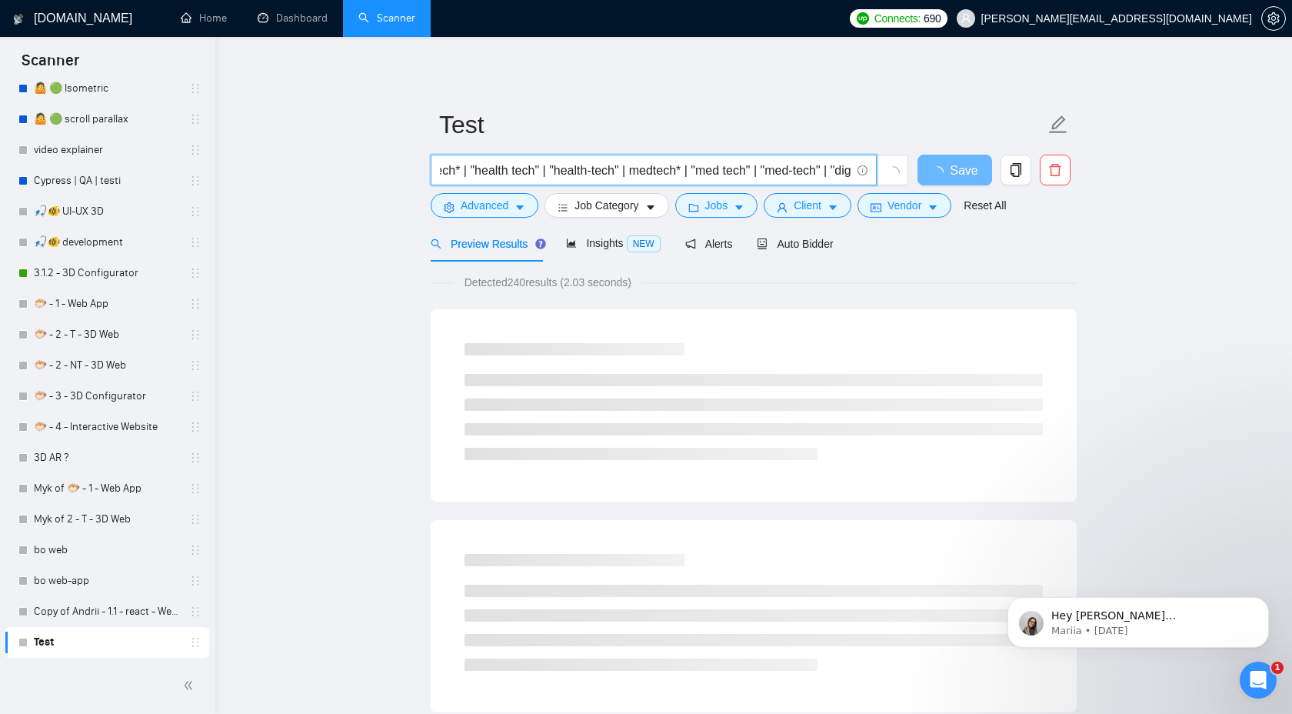
scroll to position [0, 0]
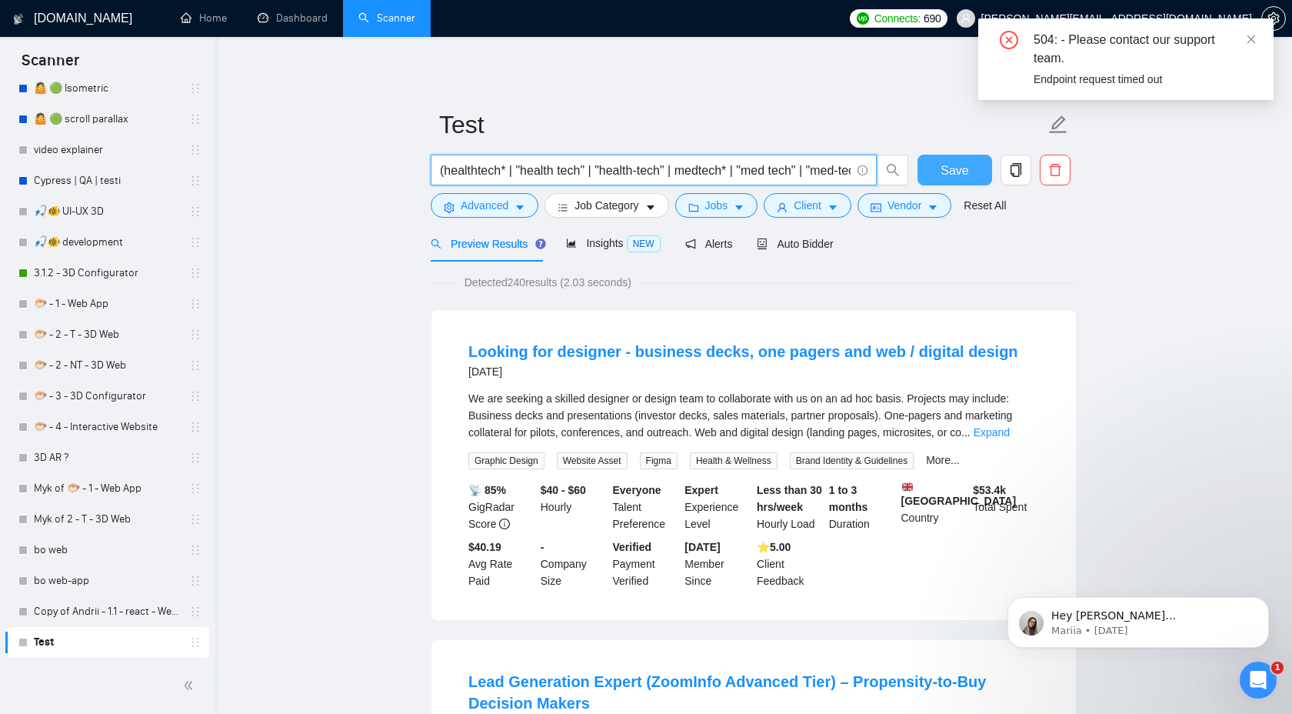
type input "(healthtech* | "health tech" | "health-tech" | medtech* | "med tech" | "med-tec…"
click at [945, 164] on span "Save" at bounding box center [954, 170] width 28 height 19
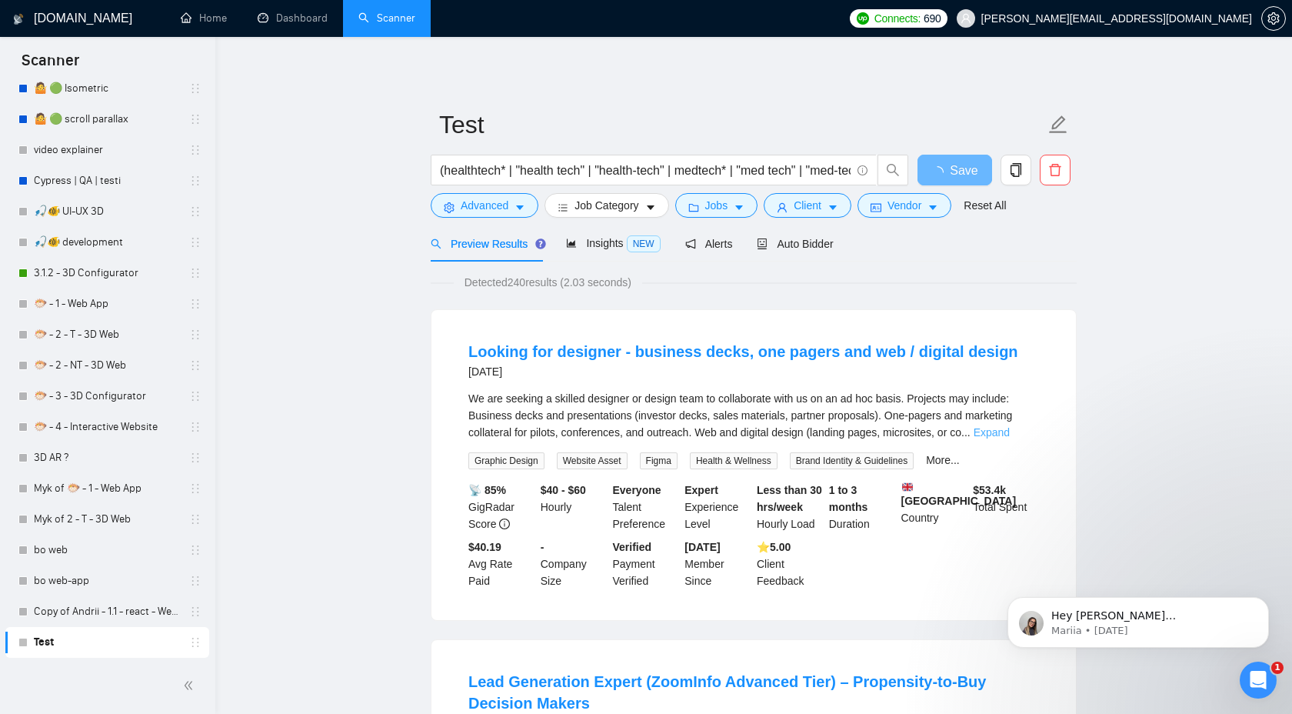
click at [1010, 434] on link "Expand" at bounding box center [991, 432] width 36 height 12
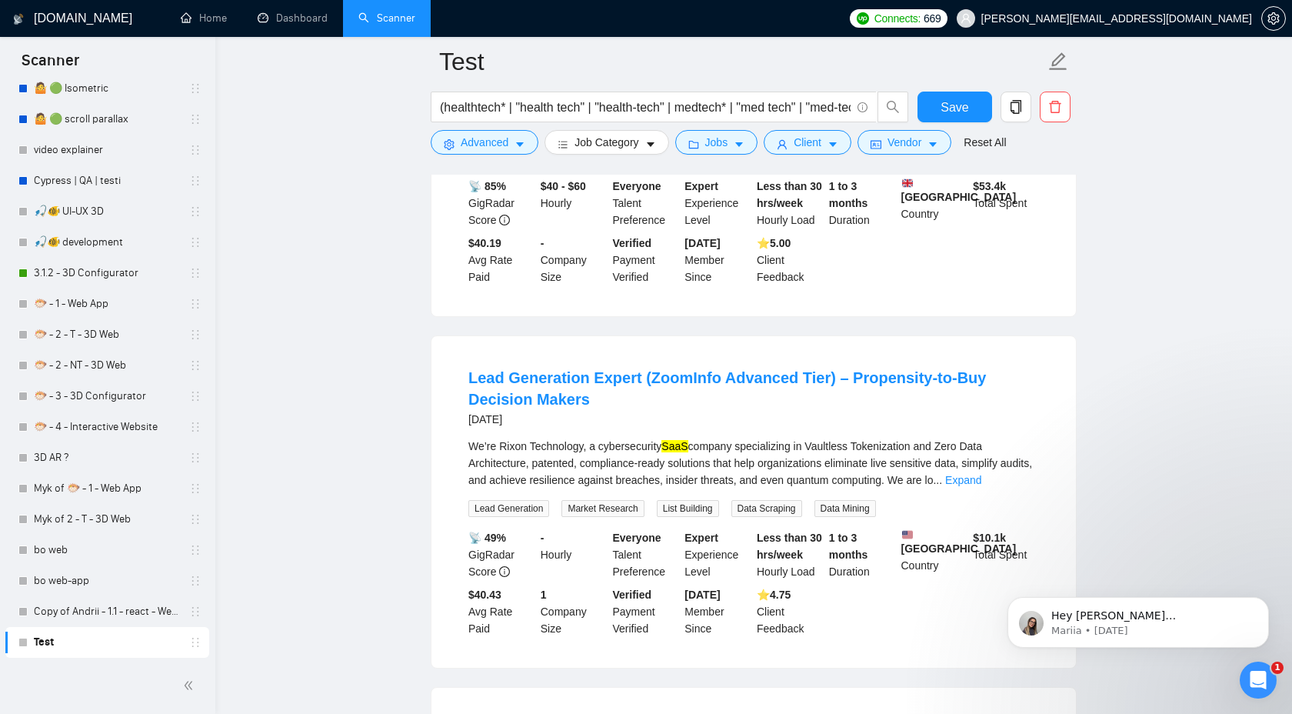
scroll to position [440, 0]
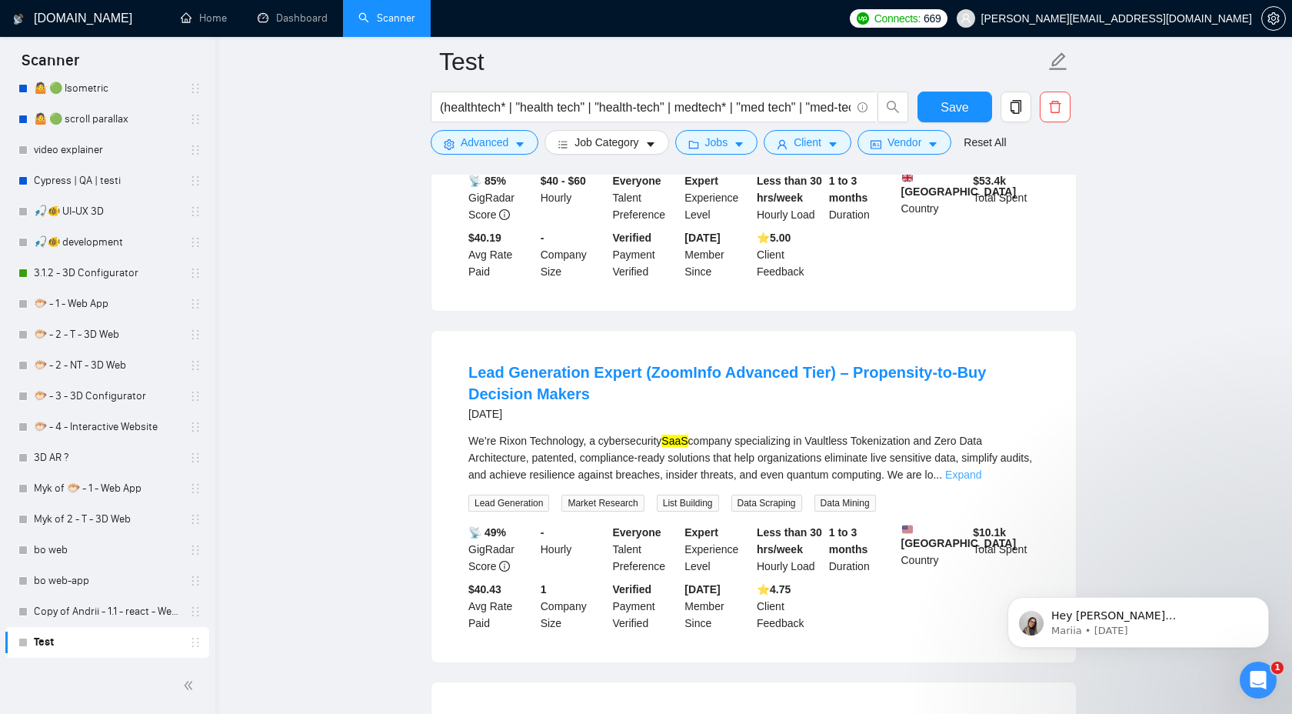
click at [981, 481] on link "Expand" at bounding box center [963, 474] width 36 height 12
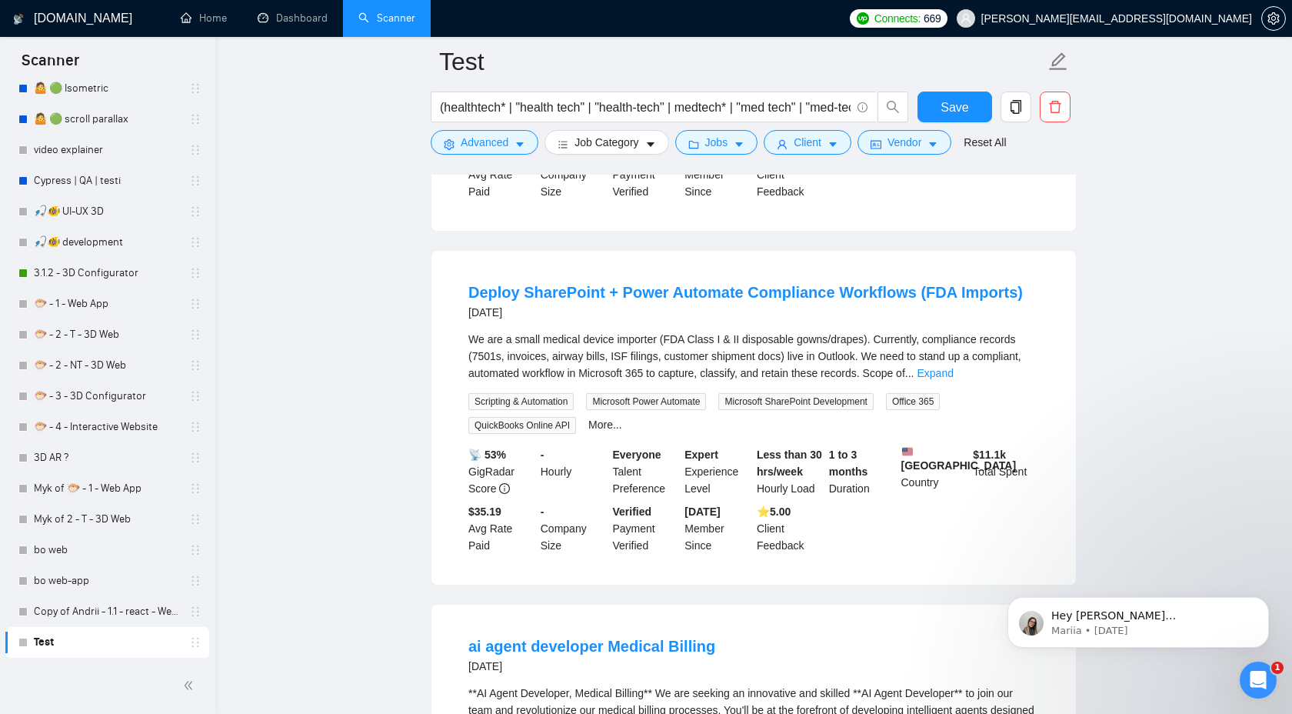
scroll to position [1196, 0]
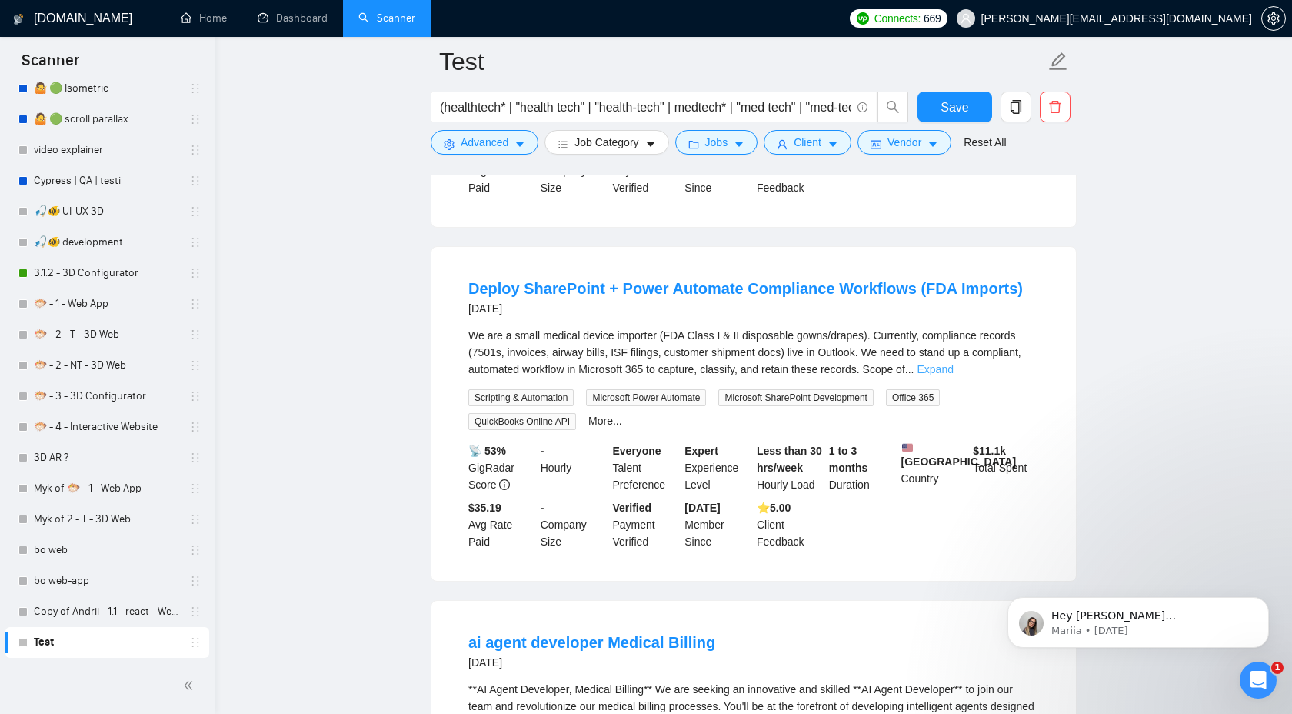
click at [953, 375] on link "Expand" at bounding box center [935, 369] width 36 height 12
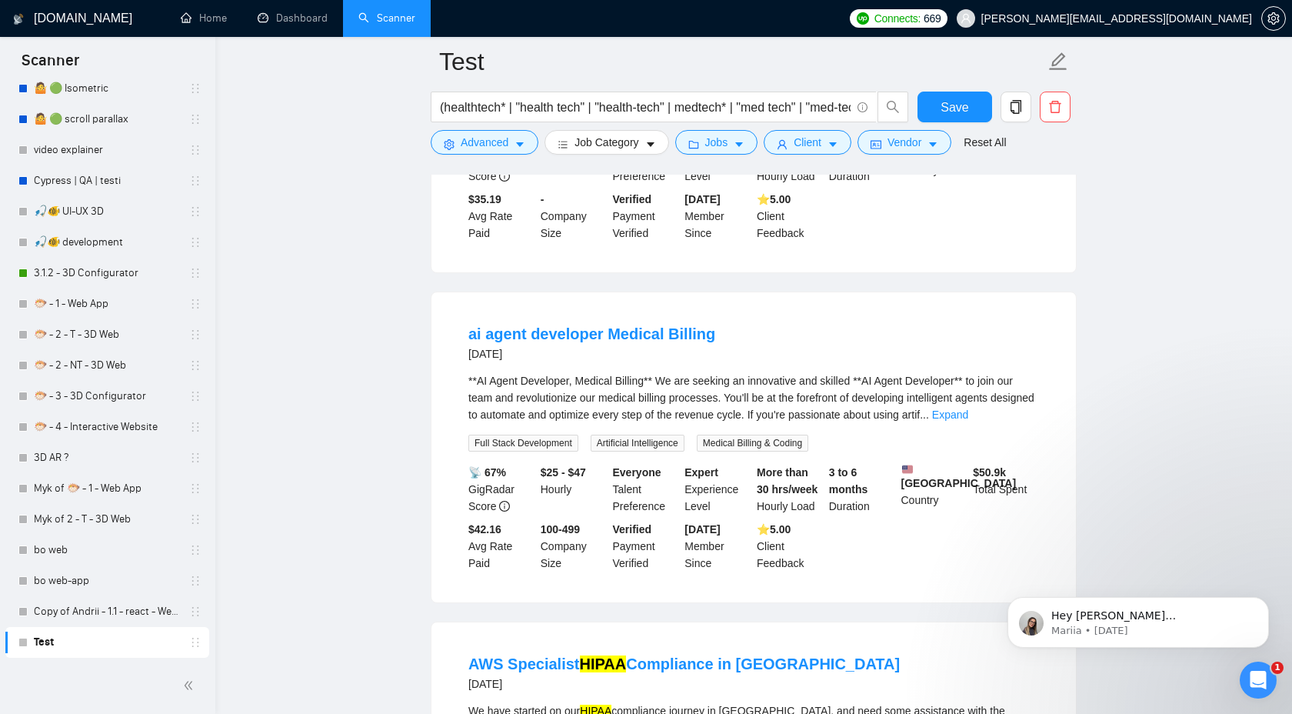
scroll to position [1745, 0]
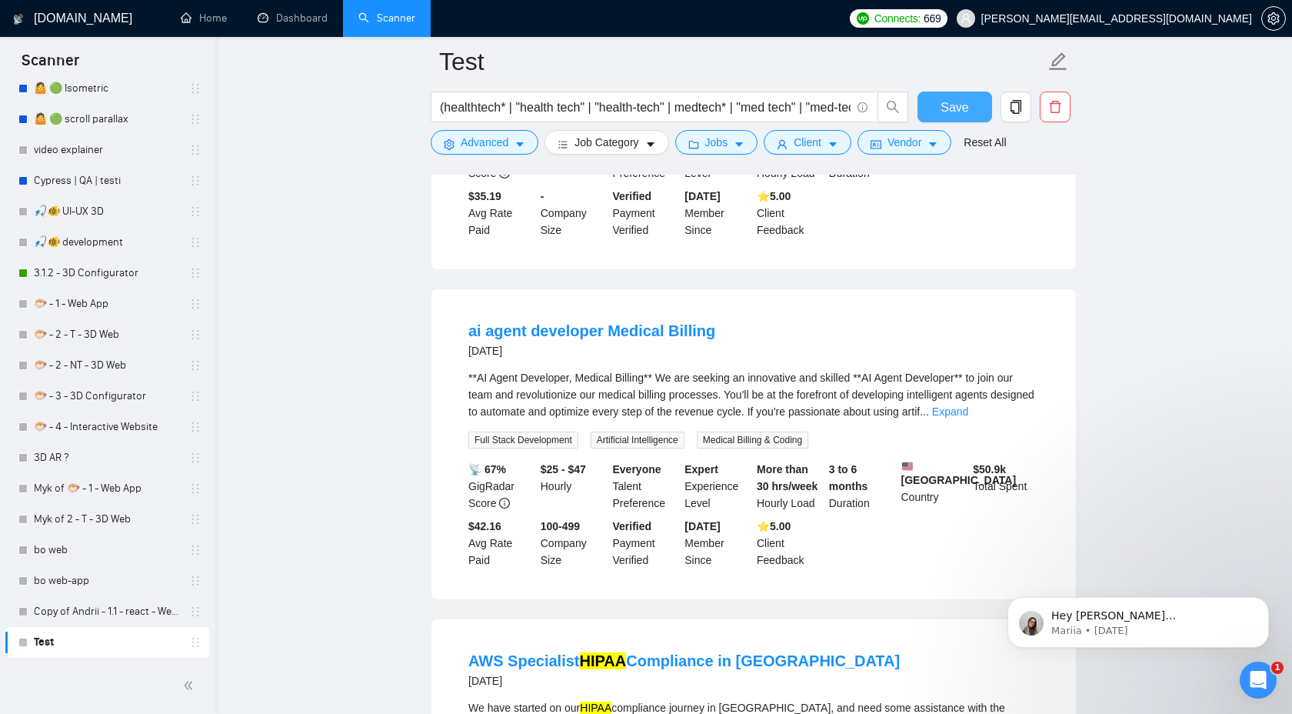
click at [960, 92] on button "Save" at bounding box center [954, 107] width 75 height 31
